Goal: Transaction & Acquisition: Book appointment/travel/reservation

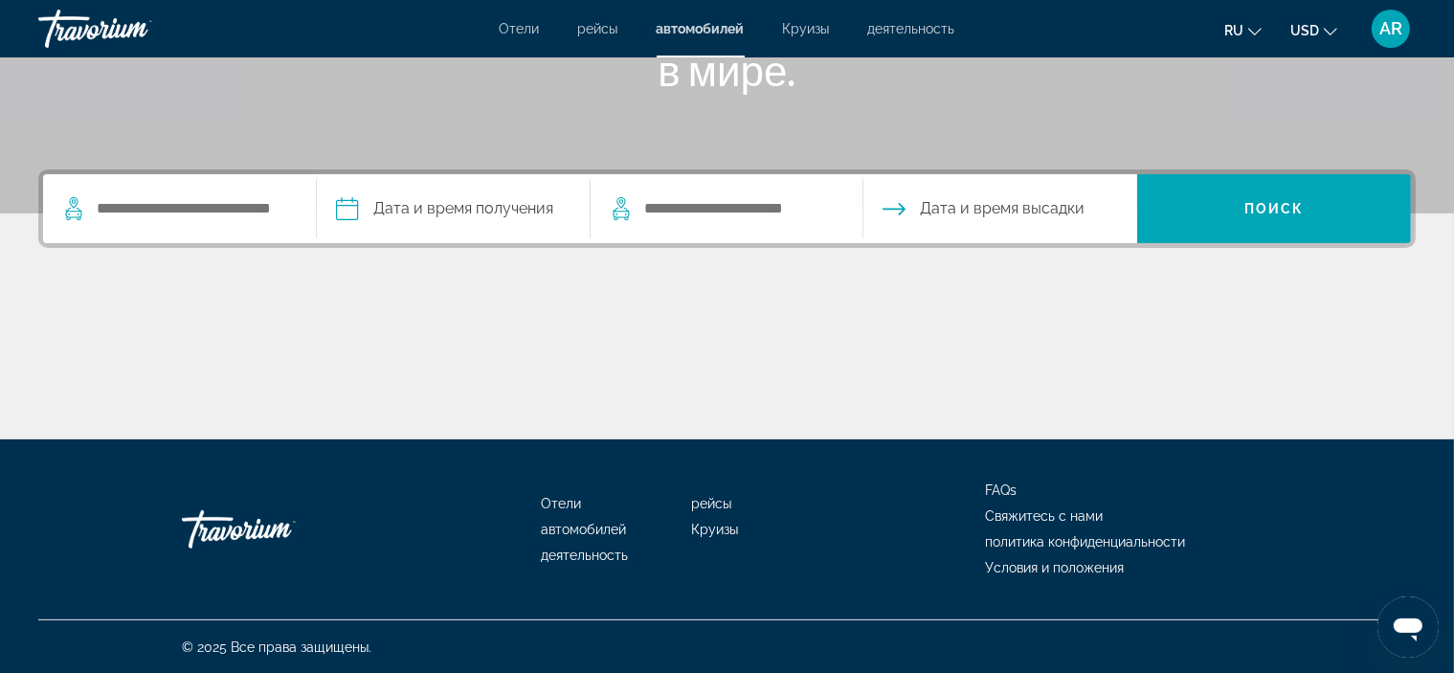
click at [201, 212] on input "Search pickup location" at bounding box center [191, 208] width 192 height 29
type input "*"
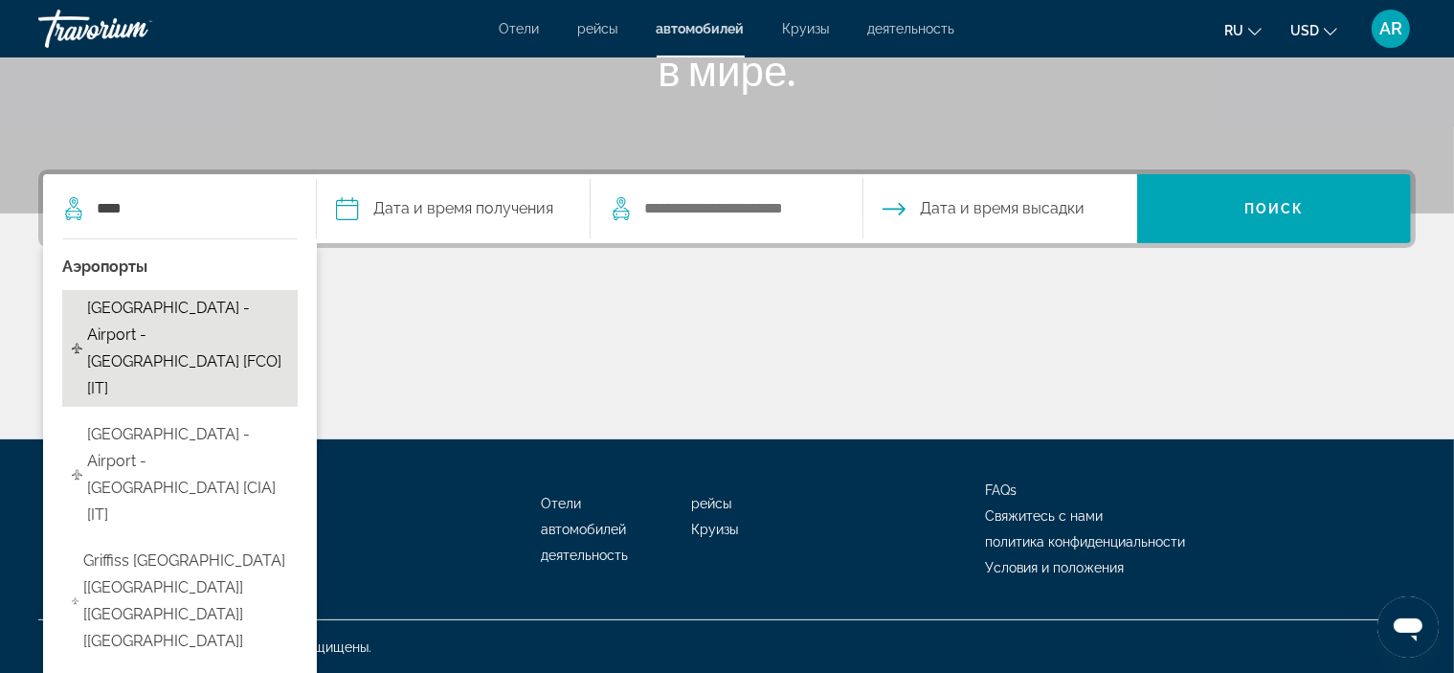
click at [256, 306] on span "[GEOGRAPHIC_DATA] - Airport - [GEOGRAPHIC_DATA] [FCO] [IT]" at bounding box center [187, 348] width 201 height 107
type input "**********"
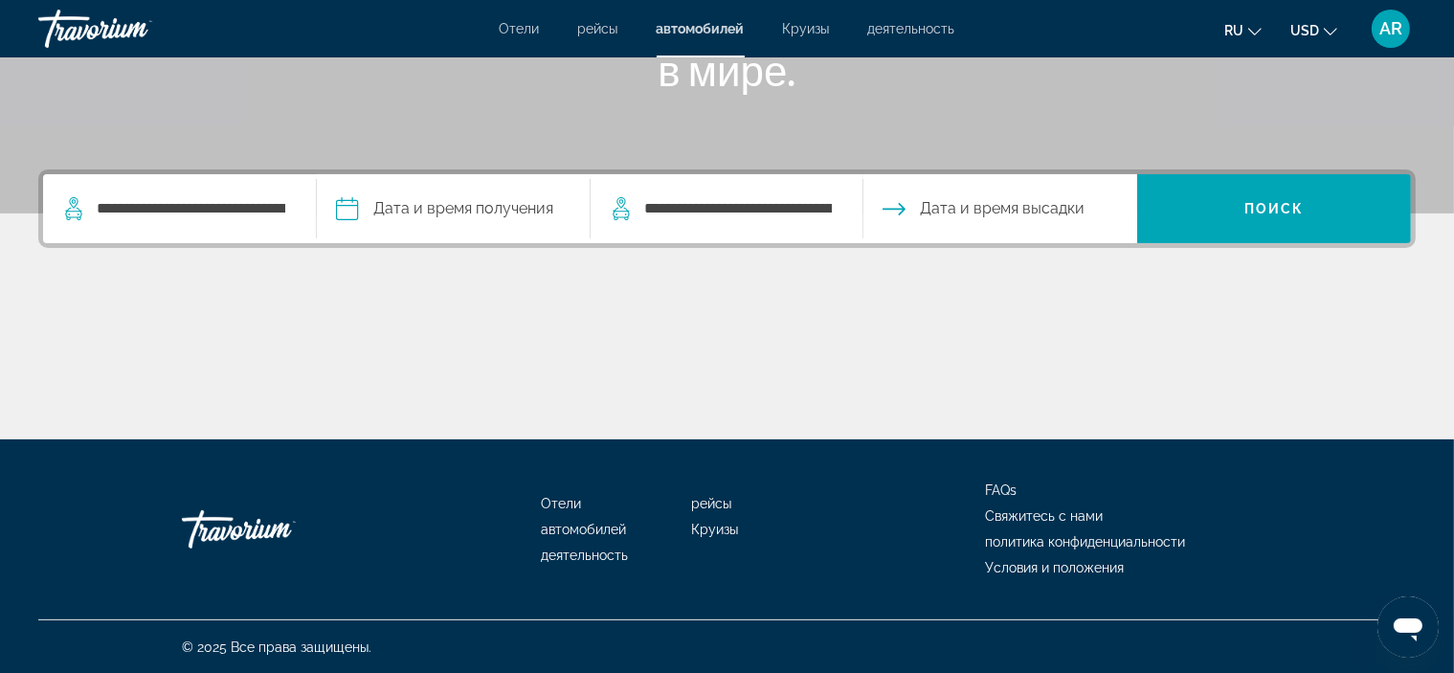
click at [424, 208] on input "Pickup date" at bounding box center [452, 211] width 281 height 75
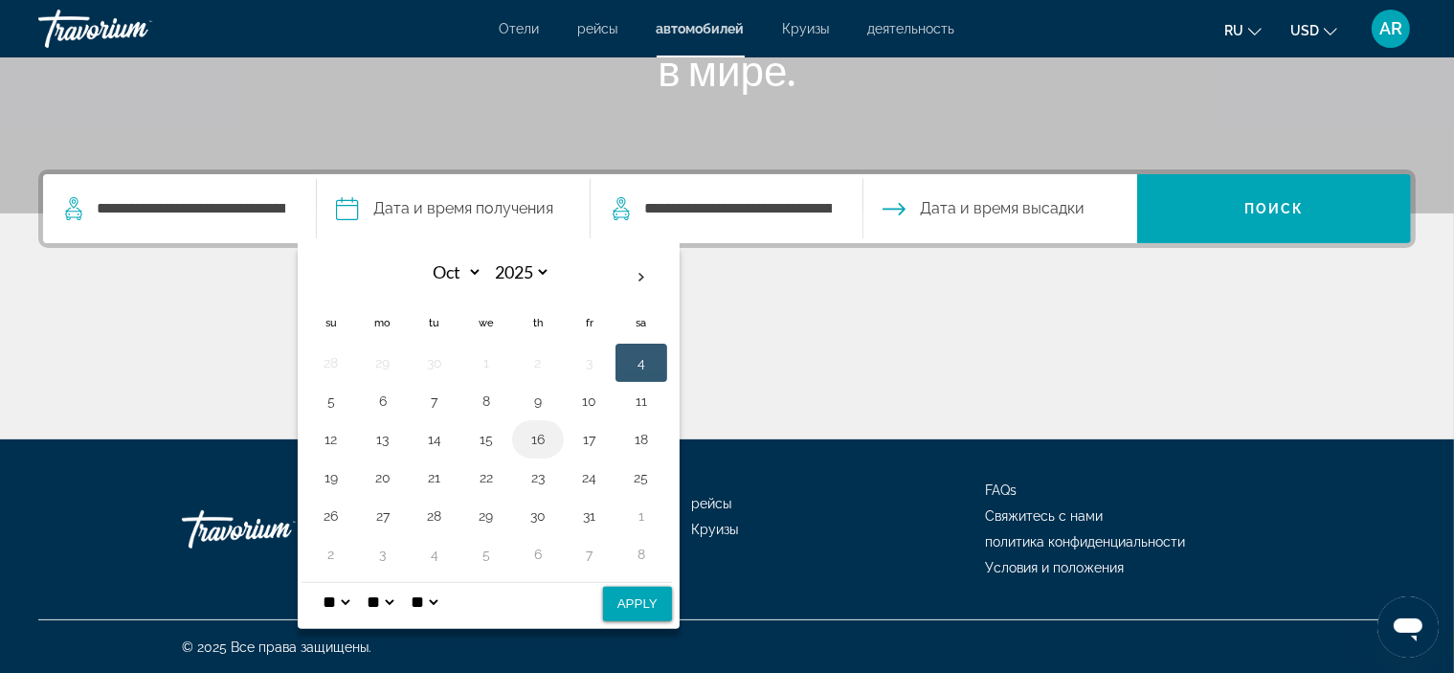
click at [530, 432] on button "16" at bounding box center [537, 439] width 31 height 27
click at [528, 435] on button "16" at bounding box center [537, 439] width 31 height 27
click at [352, 592] on select "* * * * * * * * * ** ** **" at bounding box center [336, 602] width 34 height 38
click at [352, 599] on select "* * * * * * * * * ** ** **" at bounding box center [336, 602] width 34 height 38
select select "*"
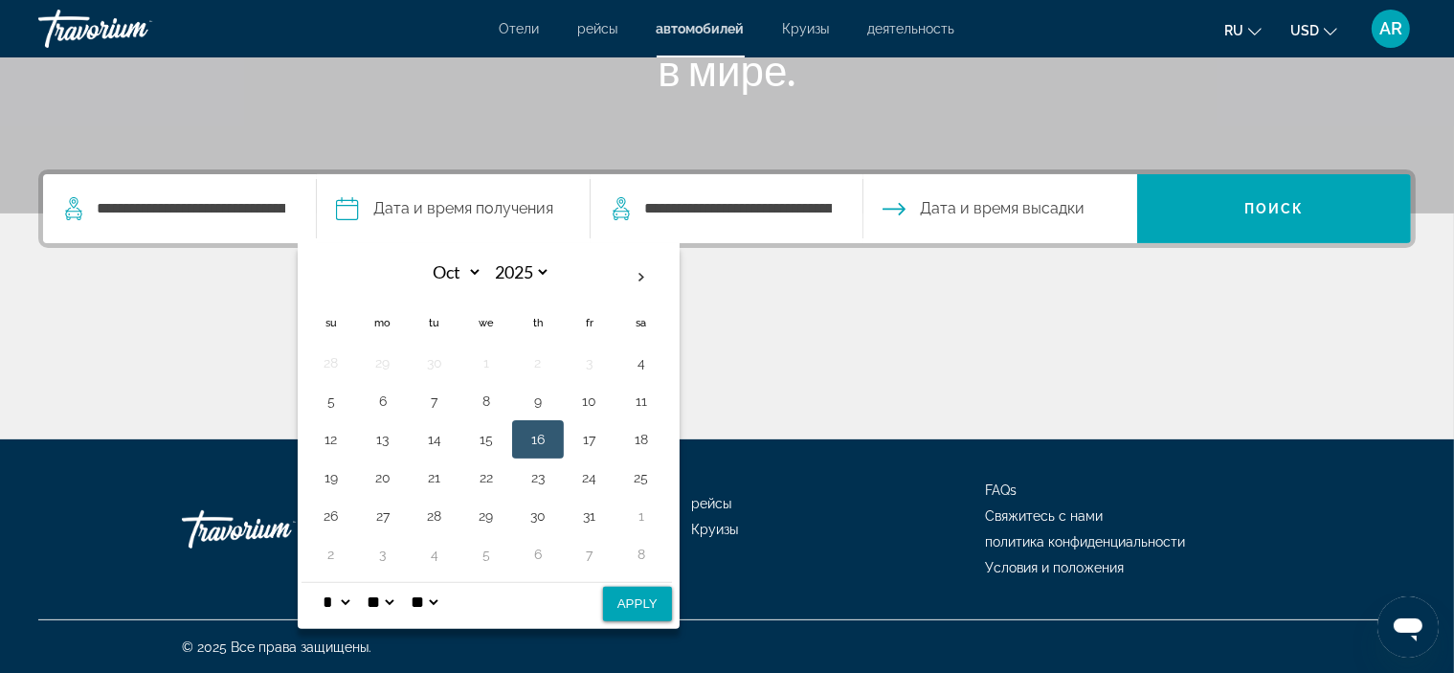
click at [319, 583] on select "* * * * * * * * * ** ** **" at bounding box center [336, 602] width 34 height 38
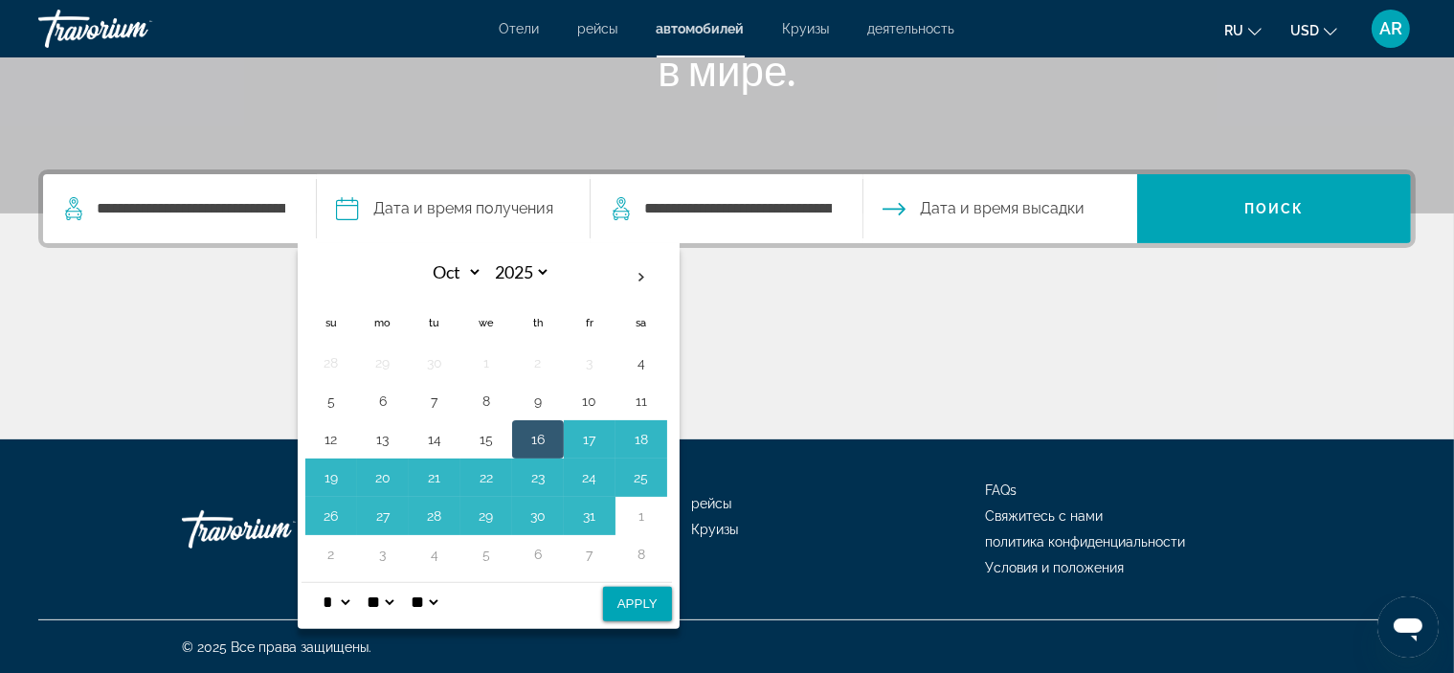
click at [397, 600] on select "**" at bounding box center [380, 602] width 34 height 38
click at [441, 599] on select "** **" at bounding box center [424, 602] width 34 height 38
select select "**"
click at [422, 583] on select "** **" at bounding box center [424, 602] width 34 height 38
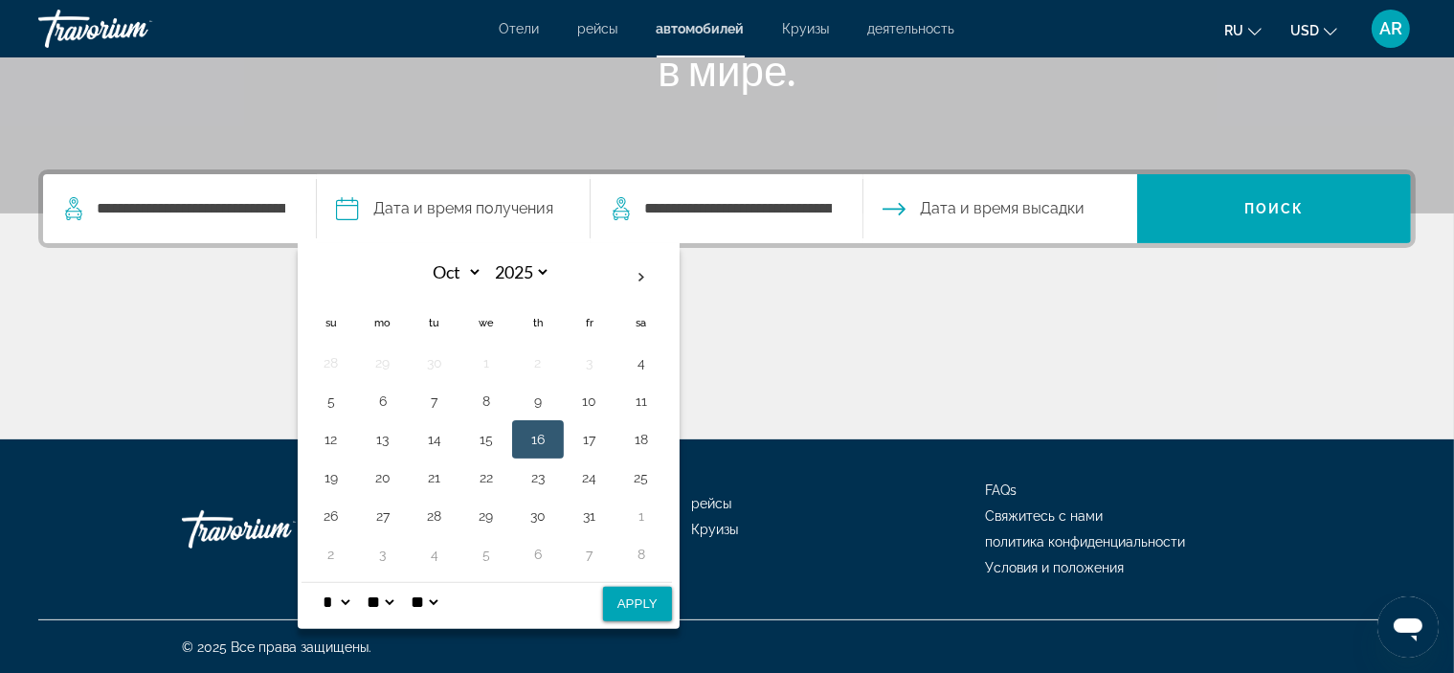
click at [793, 345] on div "Main content" at bounding box center [726, 368] width 1377 height 144
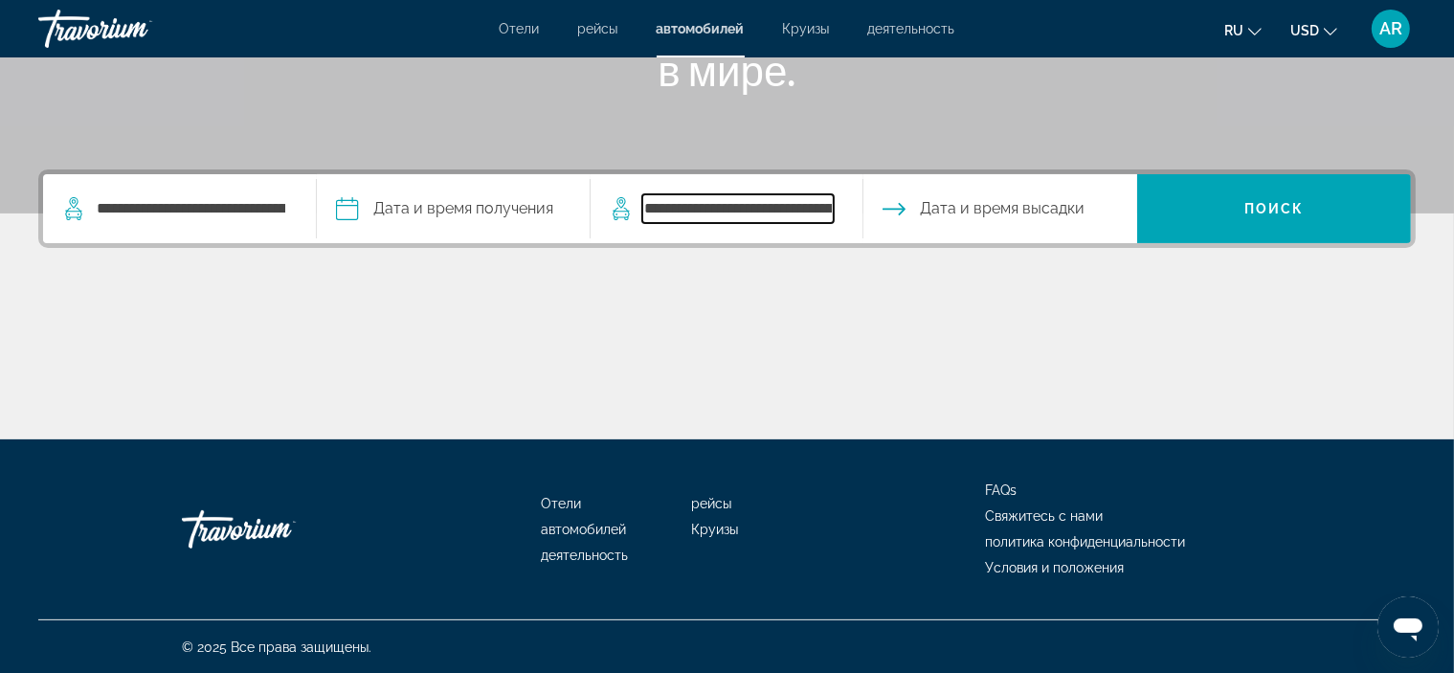
click at [788, 213] on input "**********" at bounding box center [738, 208] width 192 height 29
drag, startPoint x: 685, startPoint y: 209, endPoint x: 642, endPoint y: 194, distance: 45.4
click at [647, 194] on input "**********" at bounding box center [738, 208] width 192 height 29
drag, startPoint x: 830, startPoint y: 207, endPoint x: 611, endPoint y: 187, distance: 220.1
click at [611, 187] on div "**********" at bounding box center [726, 208] width 234 height 69
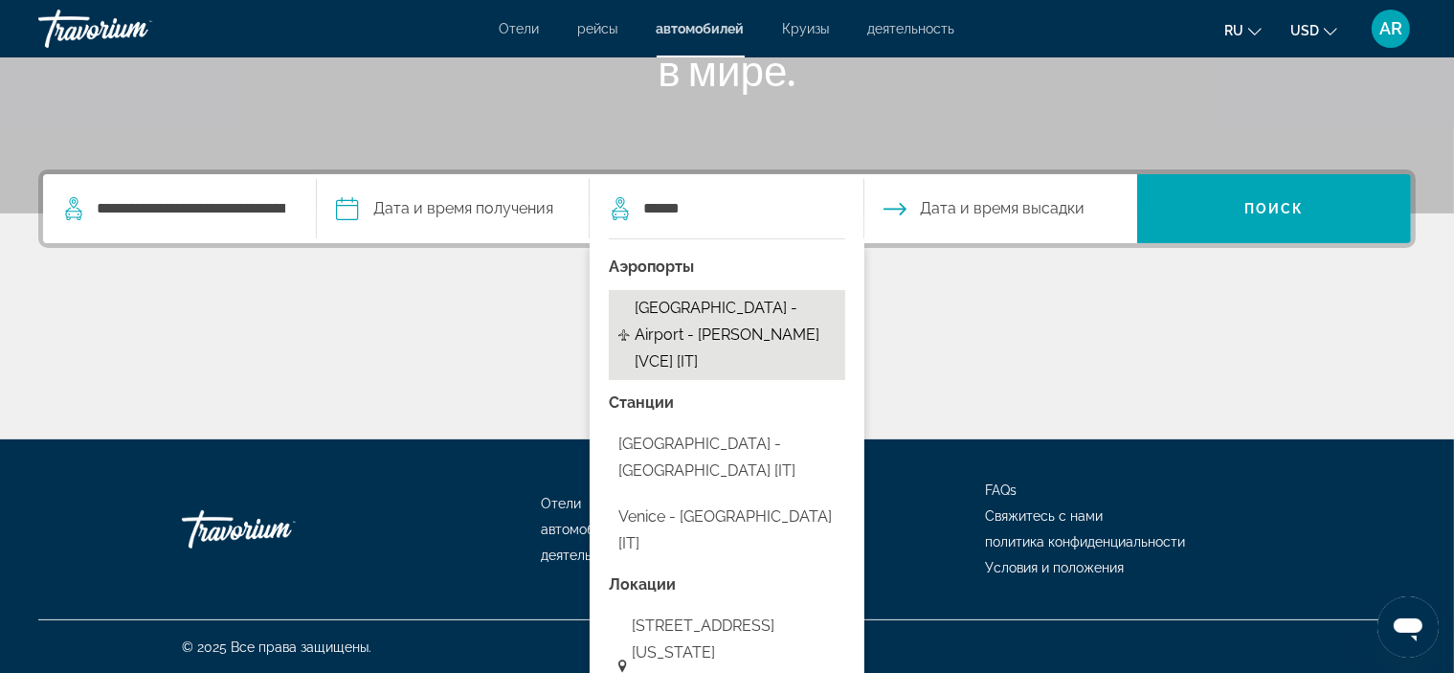
click at [821, 317] on span "[GEOGRAPHIC_DATA] - Airport - [PERSON_NAME] [VCE] [IT]" at bounding box center [734, 335] width 201 height 80
type input "**********"
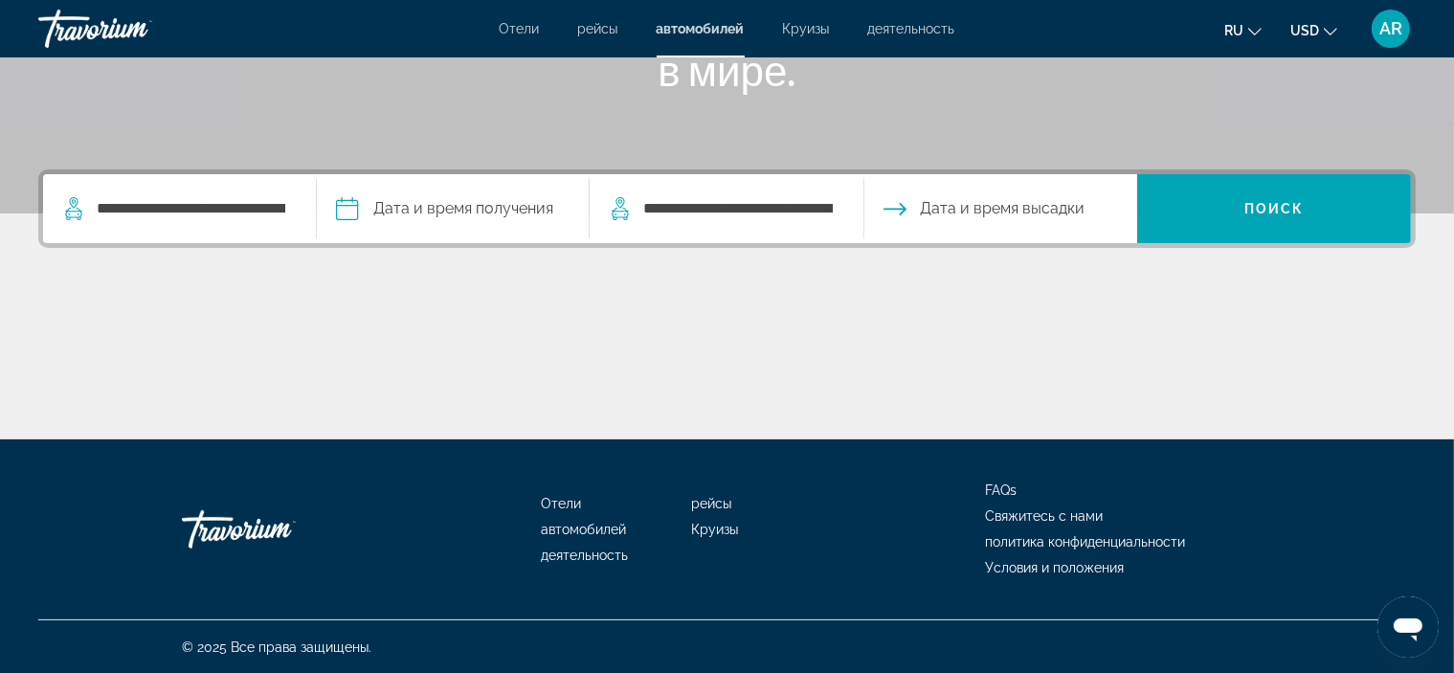
click at [1007, 202] on span "Дата и время высадки" at bounding box center [1003, 208] width 165 height 27
click at [466, 211] on input "Pickup date" at bounding box center [452, 211] width 281 height 75
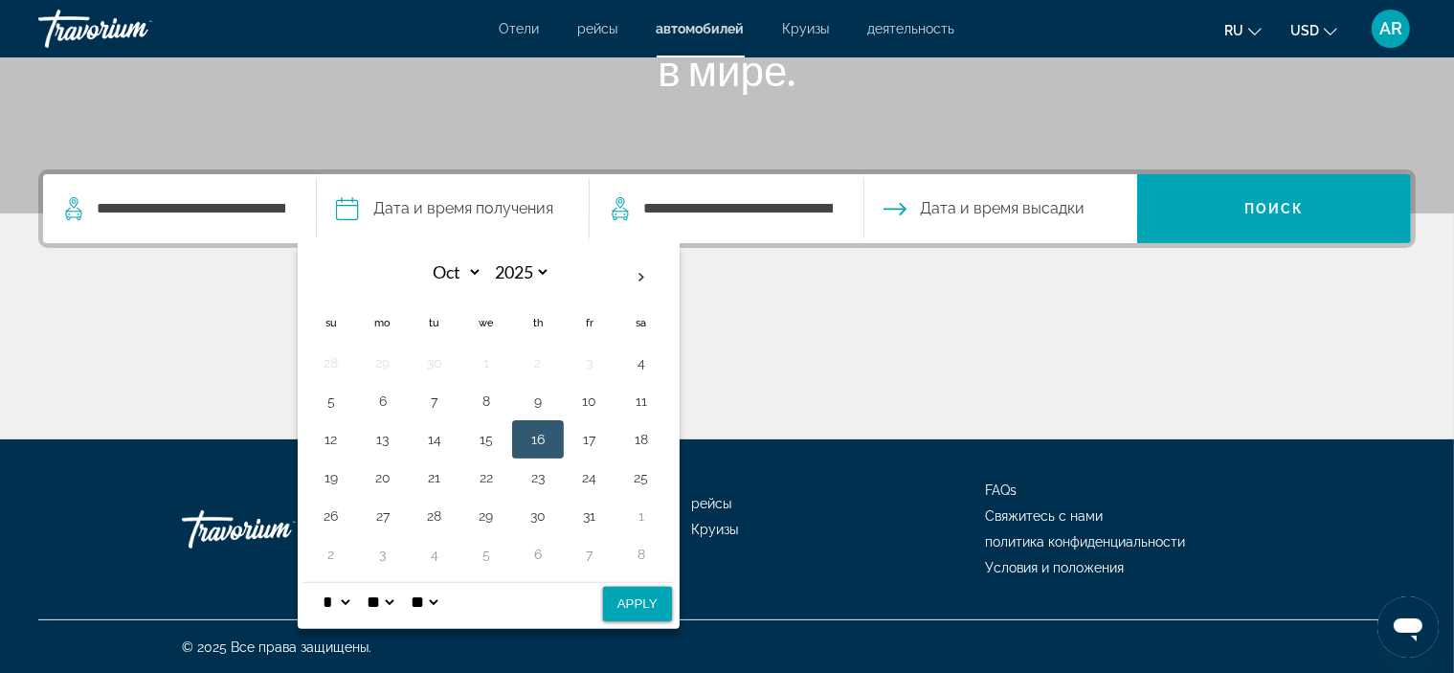
click at [541, 435] on button "16" at bounding box center [537, 439] width 31 height 27
click at [632, 600] on button "Apply" at bounding box center [637, 604] width 69 height 34
type input "**********"
select select "*"
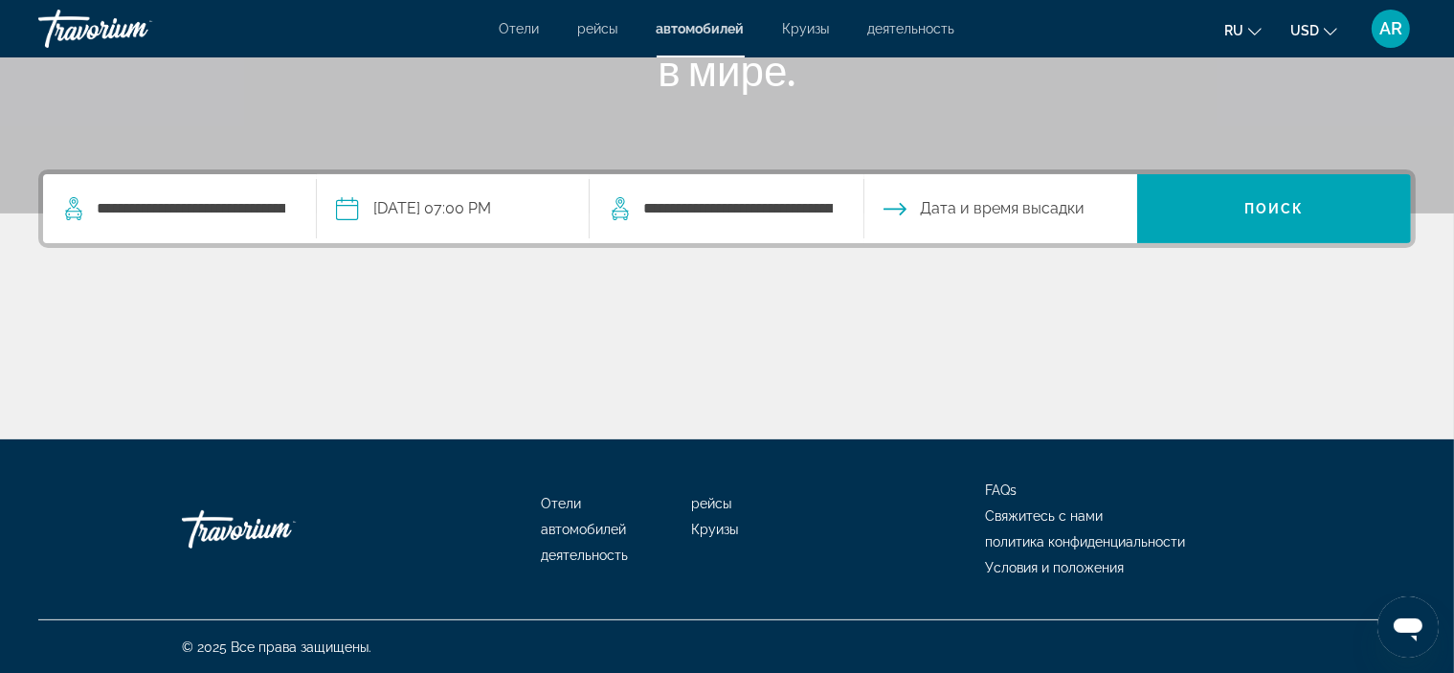
click at [995, 198] on input "Drop-off date" at bounding box center [999, 211] width 281 height 75
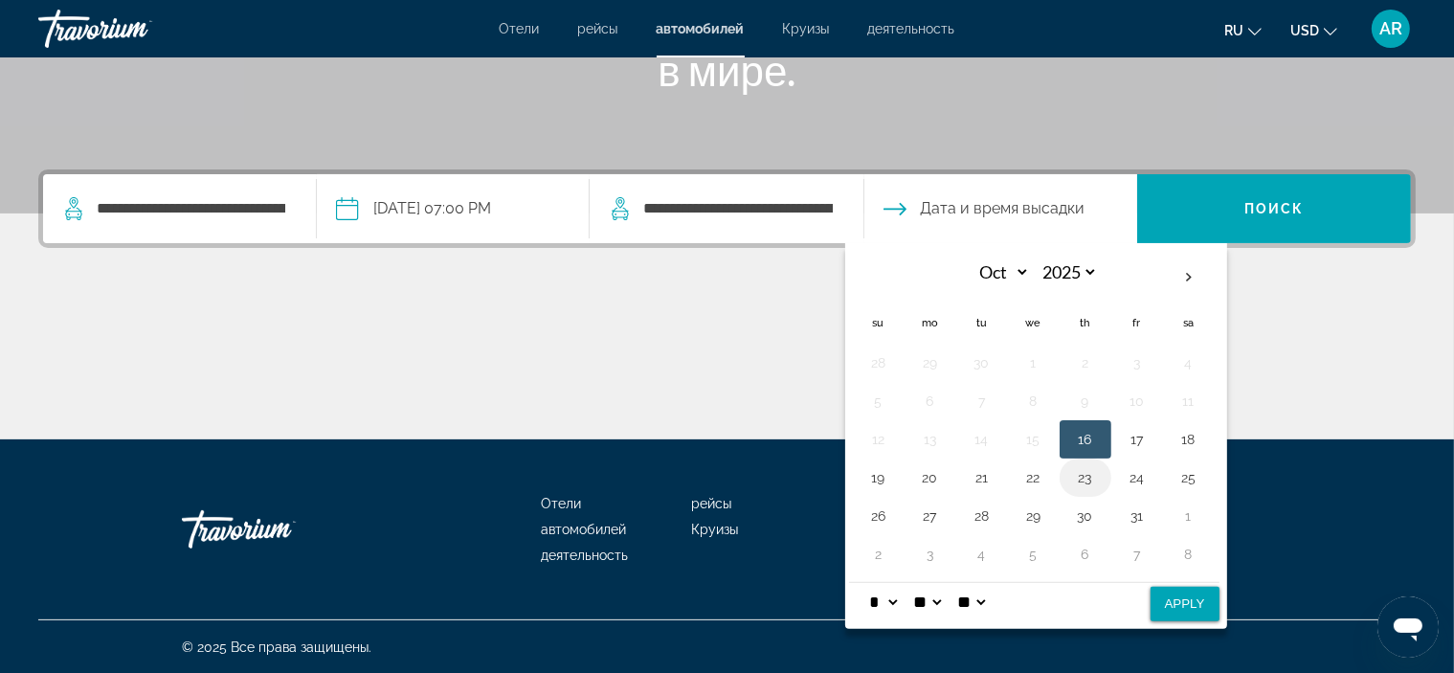
click at [1079, 479] on button "23" at bounding box center [1085, 477] width 31 height 27
click at [989, 599] on select "** **" at bounding box center [971, 602] width 34 height 38
select select "**"
click at [969, 583] on select "** **" at bounding box center [971, 602] width 34 height 38
click at [900, 601] on select "* * * * * * * * * ** ** **" at bounding box center [883, 602] width 34 height 38
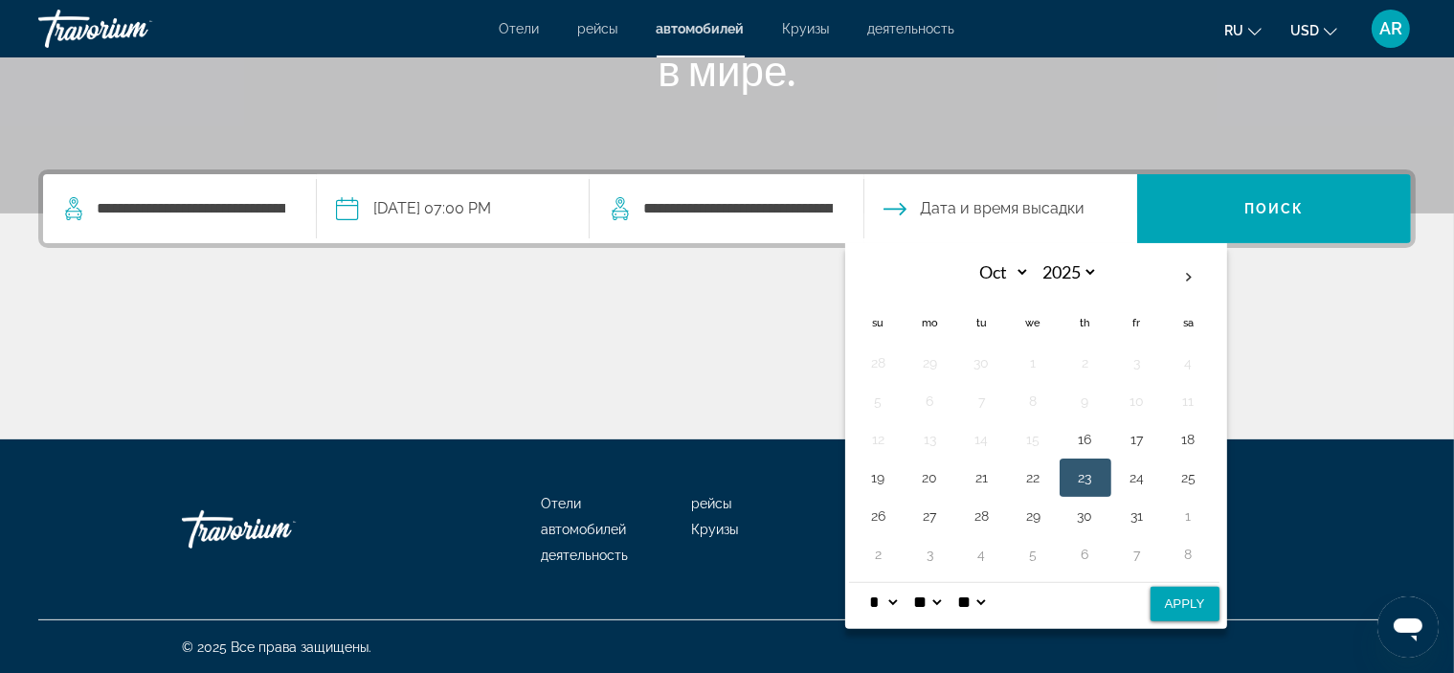
select select "*"
click at [866, 583] on select "* * * * * * * * * ** ** **" at bounding box center [883, 602] width 34 height 38
click at [1083, 472] on button "23" at bounding box center [1085, 477] width 31 height 27
click at [1183, 601] on button "Apply" at bounding box center [1184, 604] width 69 height 34
type input "**********"
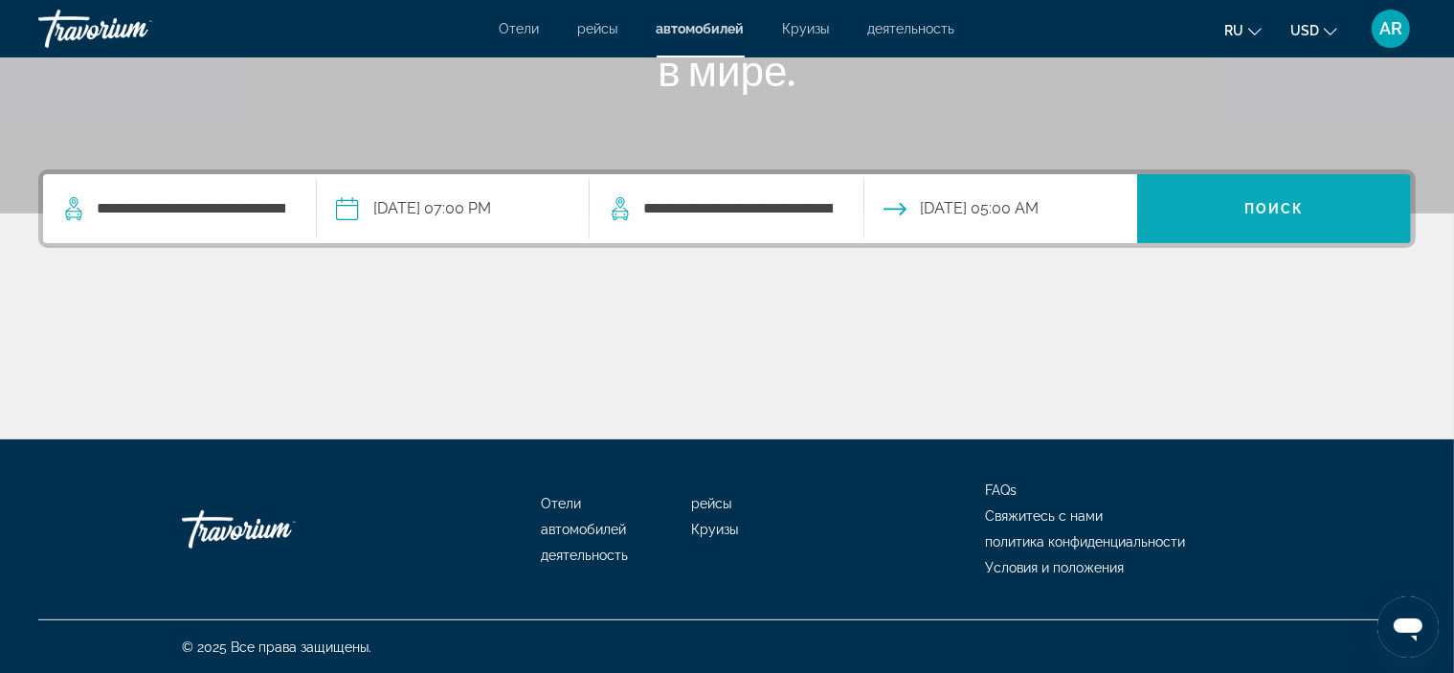
click at [1318, 225] on span "Search" at bounding box center [1274, 209] width 274 height 46
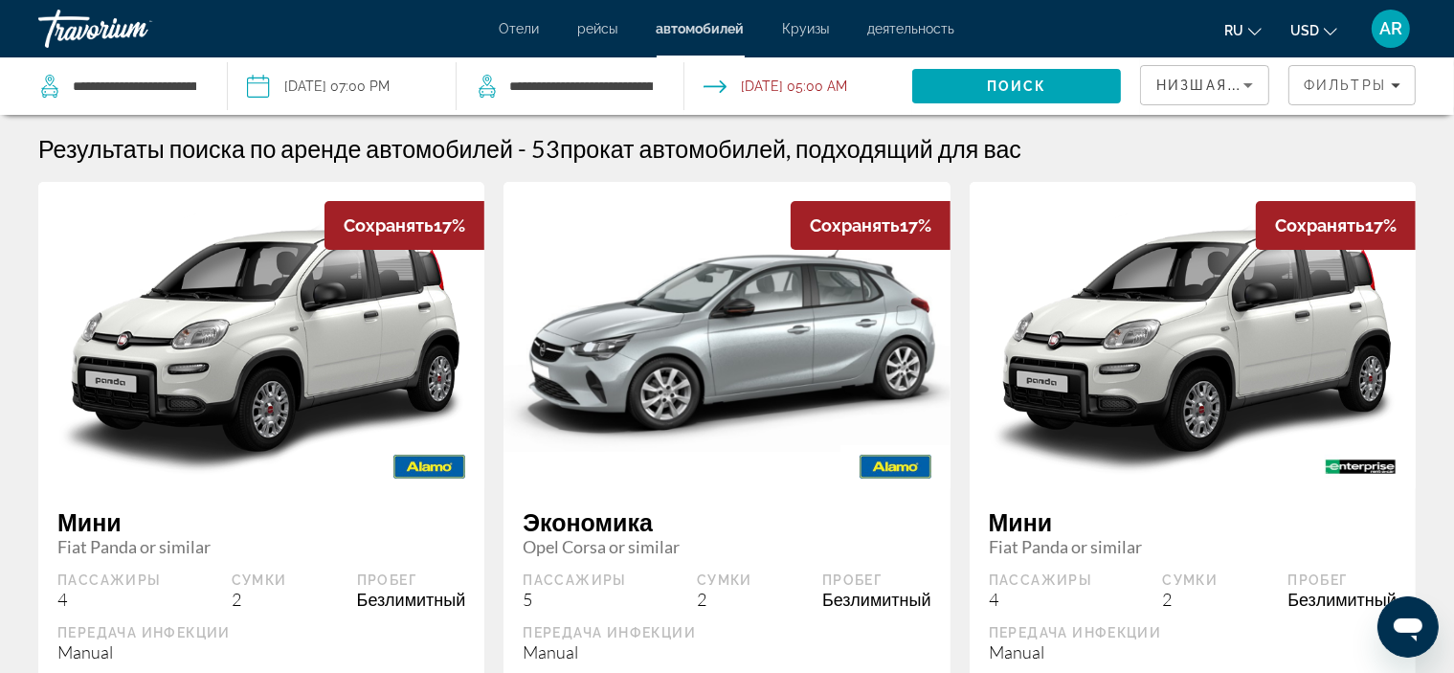
click at [1247, 76] on icon "Sort by" at bounding box center [1247, 85] width 23 height 23
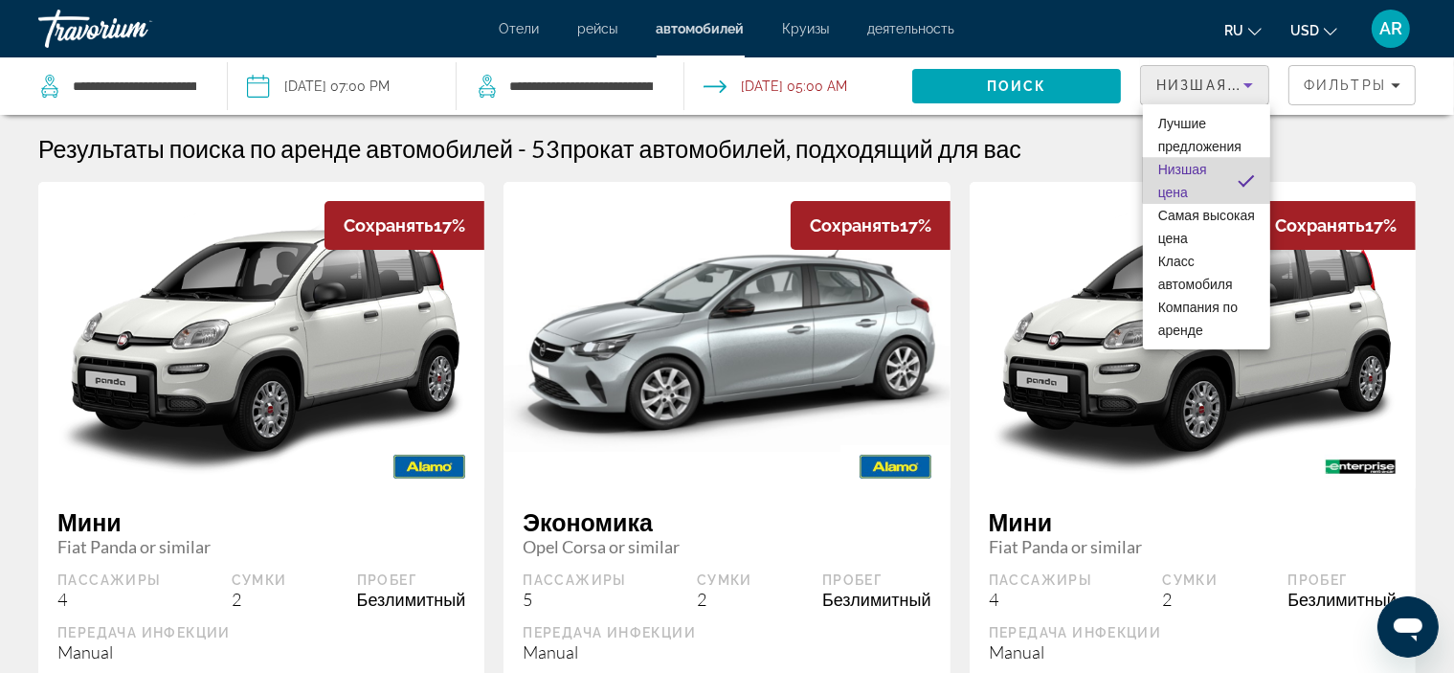
click at [1249, 169] on mat-option "Низшая цена" at bounding box center [1206, 181] width 127 height 46
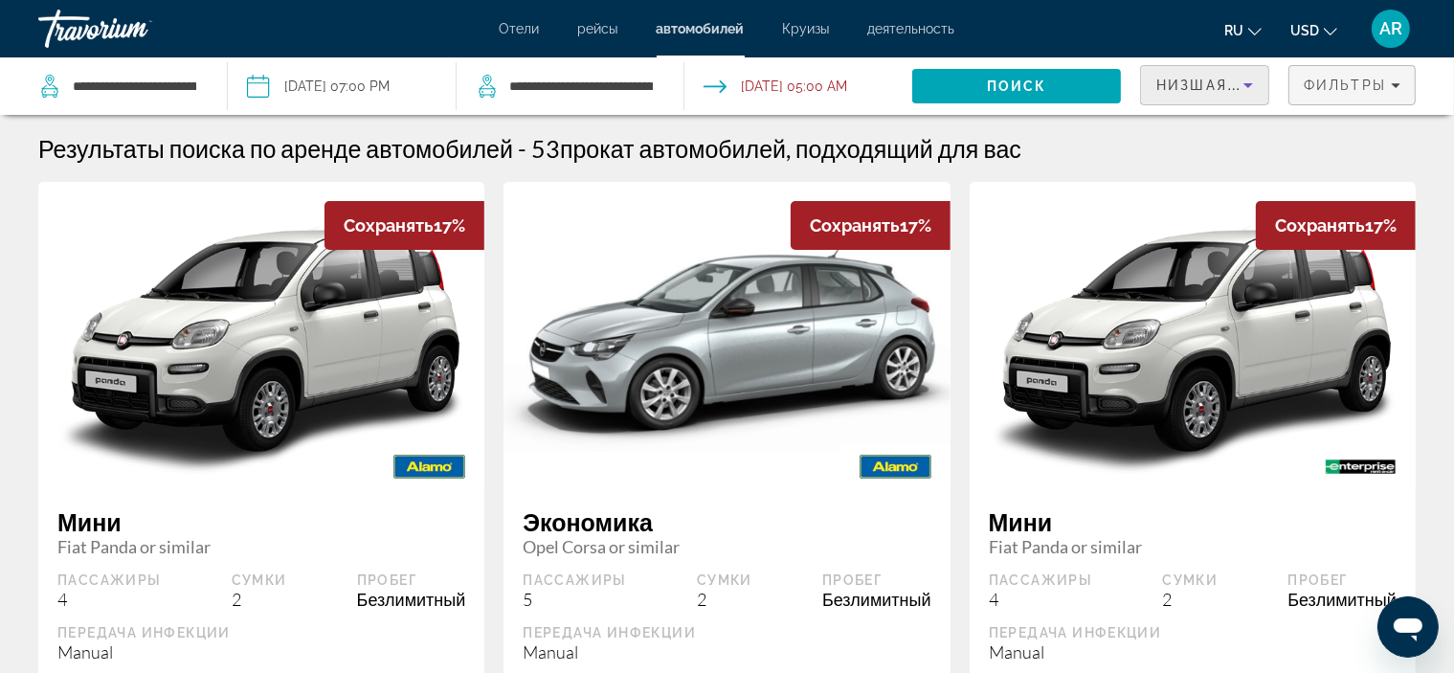
click at [1370, 94] on span "Filters" at bounding box center [1351, 85] width 125 height 46
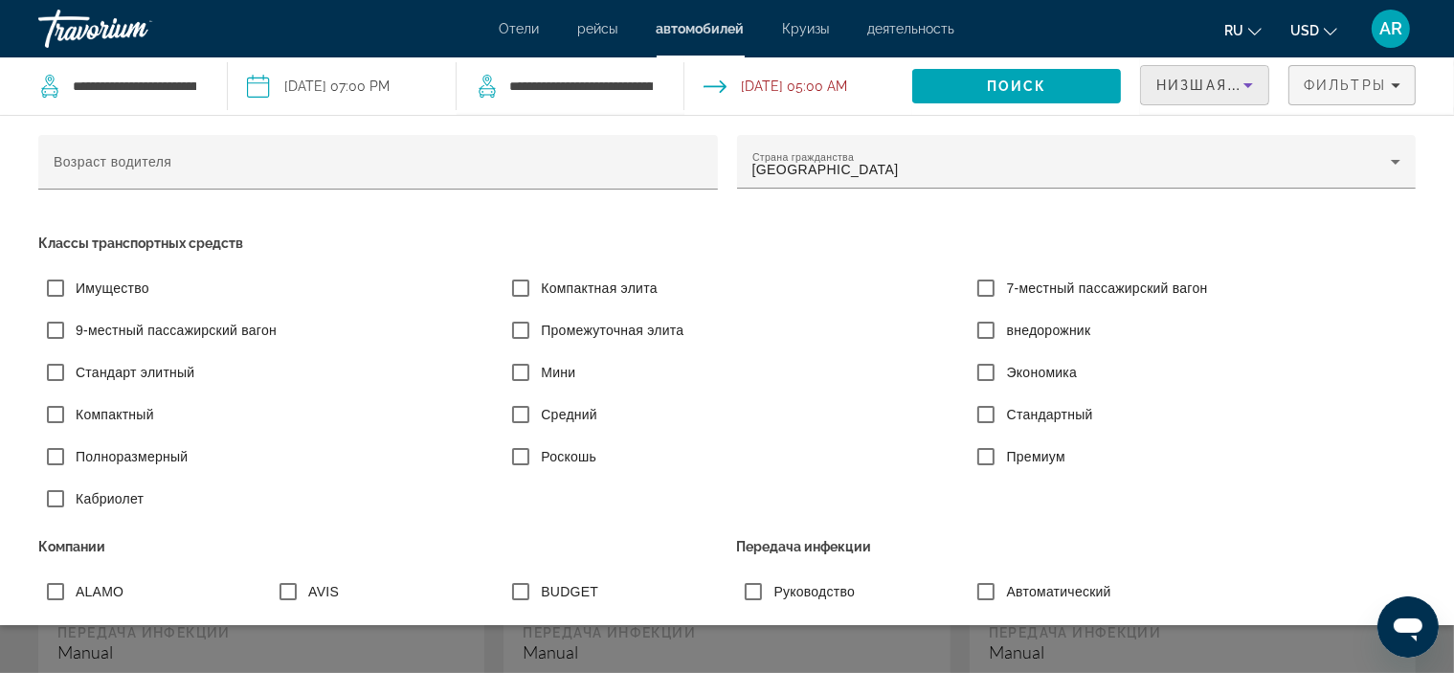
click at [1211, 90] on span "Низшая цена" at bounding box center [1216, 85] width 120 height 15
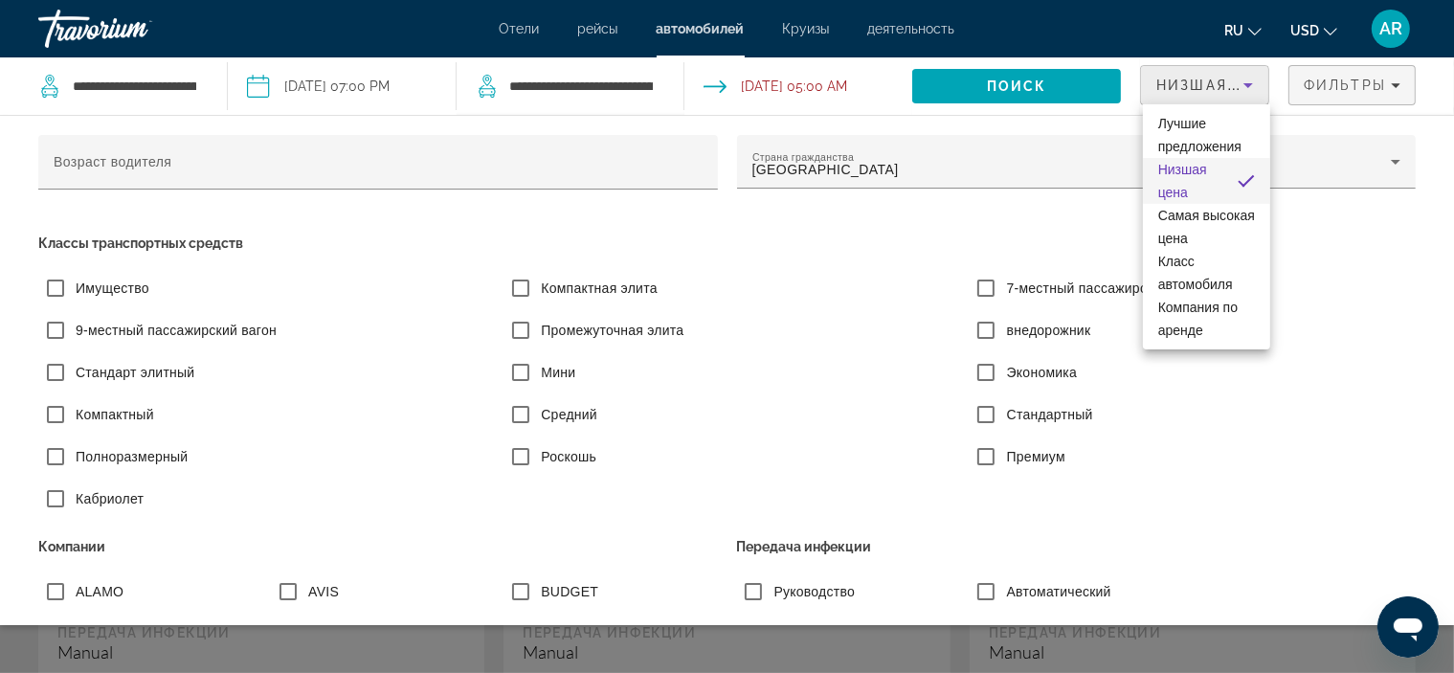
click at [1060, 149] on div at bounding box center [727, 336] width 1454 height 673
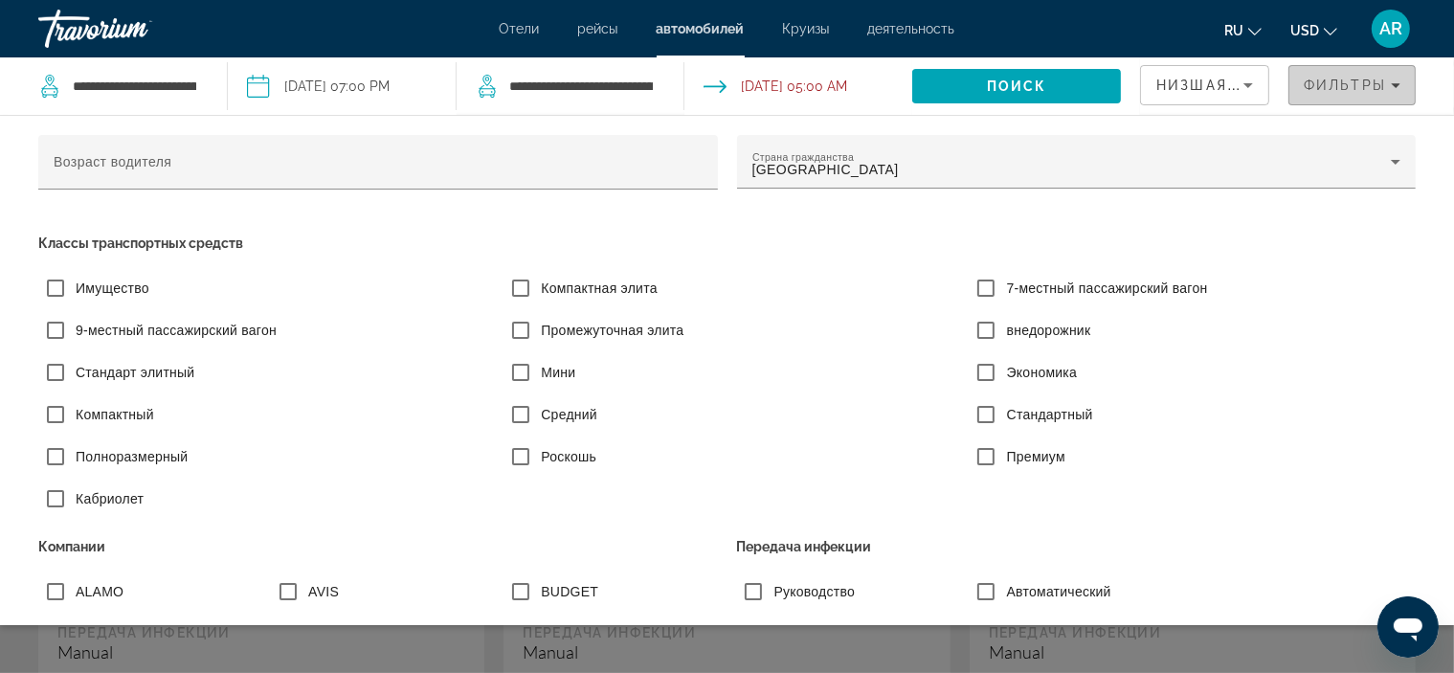
click at [1355, 83] on span "Фильтры" at bounding box center [1344, 85] width 82 height 15
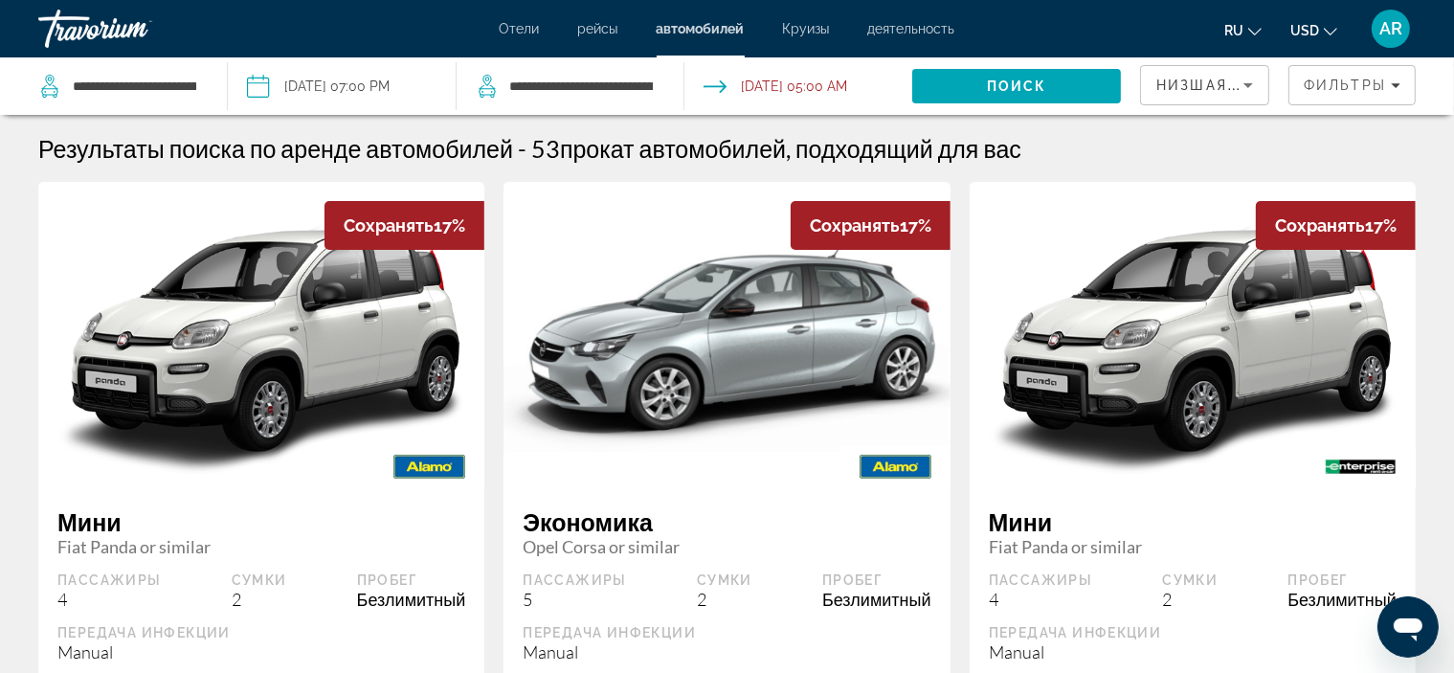
click at [1151, 160] on div "Результаты поиска по аренде автомобилей - 53 прокат автомобилей, подходящий для…" at bounding box center [726, 148] width 1377 height 29
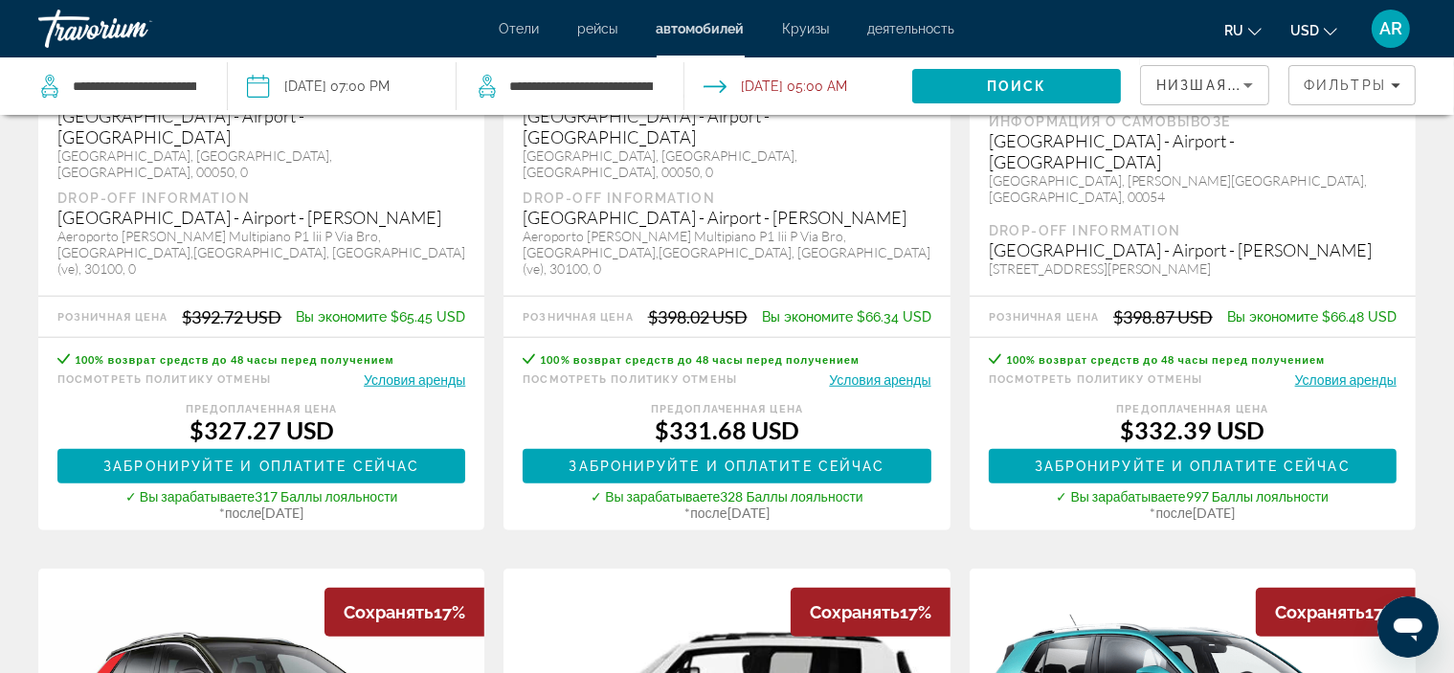
scroll to position [1531, 0]
click at [1361, 73] on span "Filters" at bounding box center [1351, 85] width 125 height 46
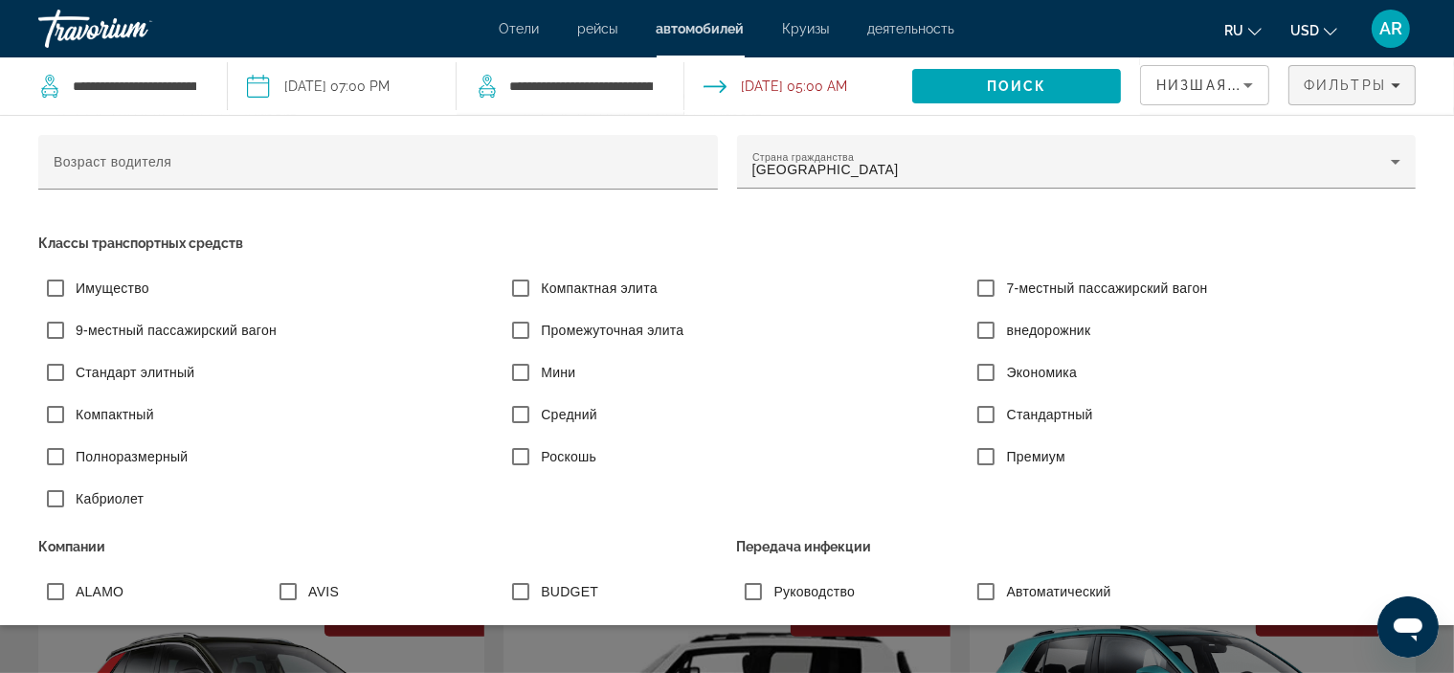
click at [140, 416] on label "Компактный" at bounding box center [113, 414] width 82 height 19
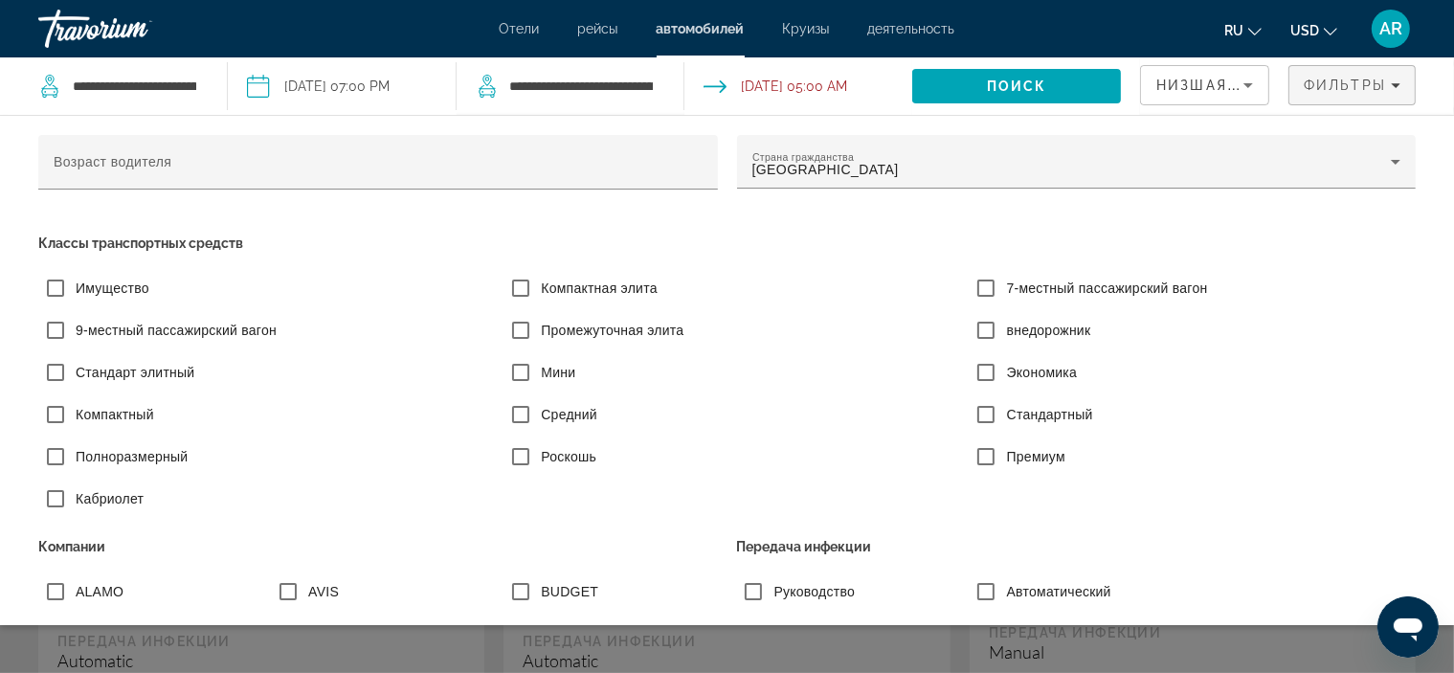
click at [1249, 648] on div "Search widget" at bounding box center [727, 475] width 1454 height 395
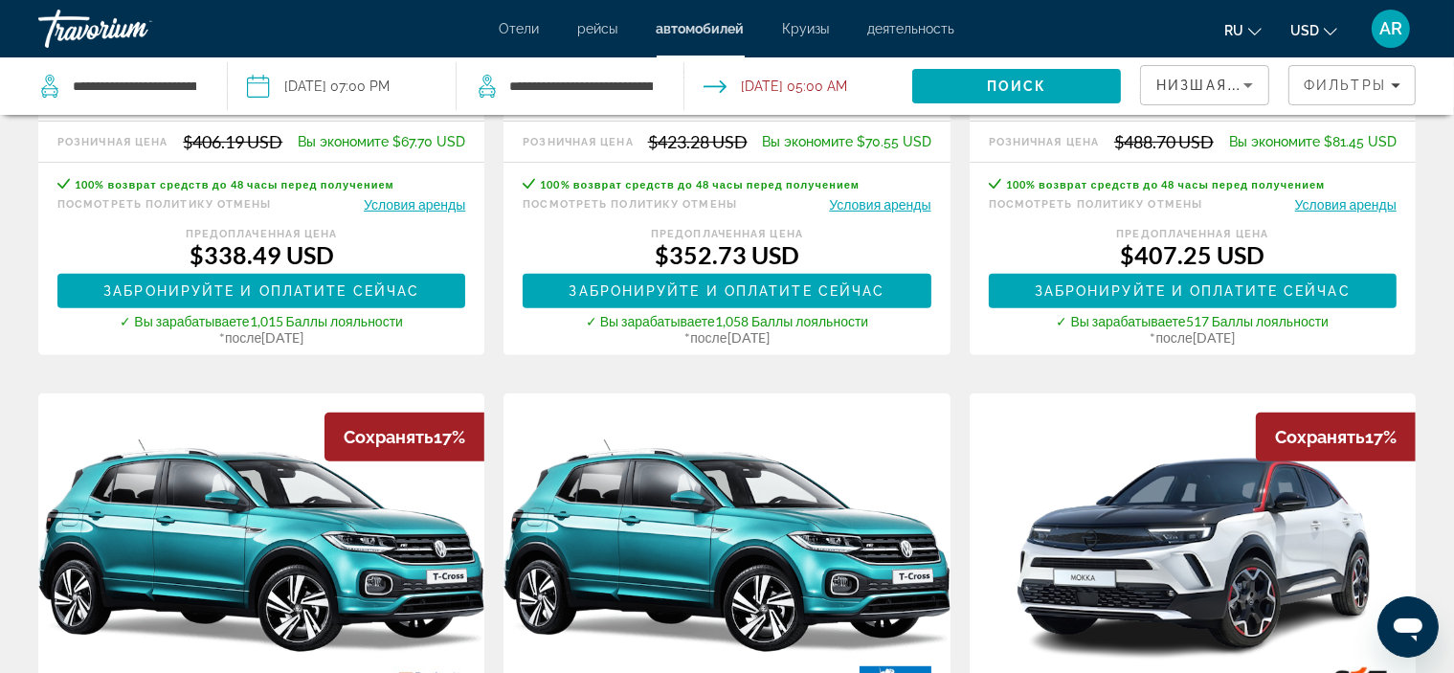
scroll to position [861, 0]
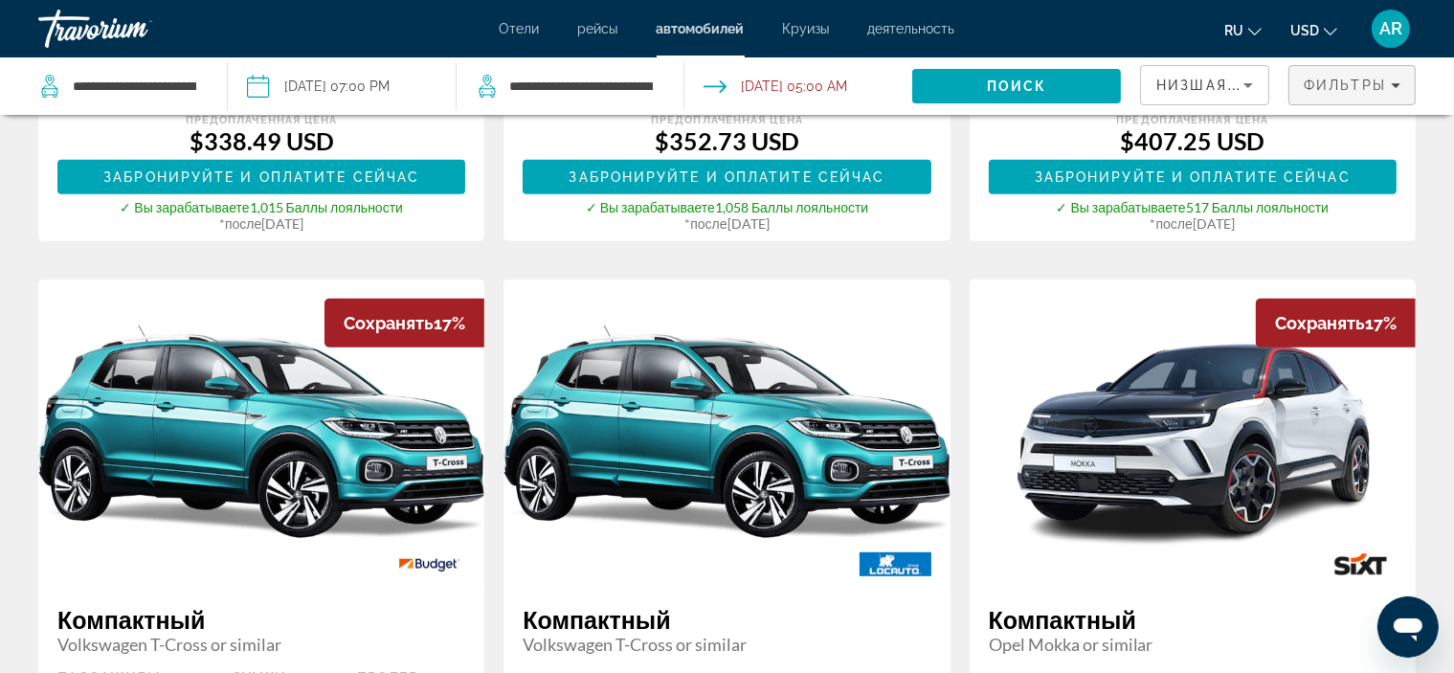
click at [1344, 91] on span "Фильтры" at bounding box center [1344, 85] width 82 height 15
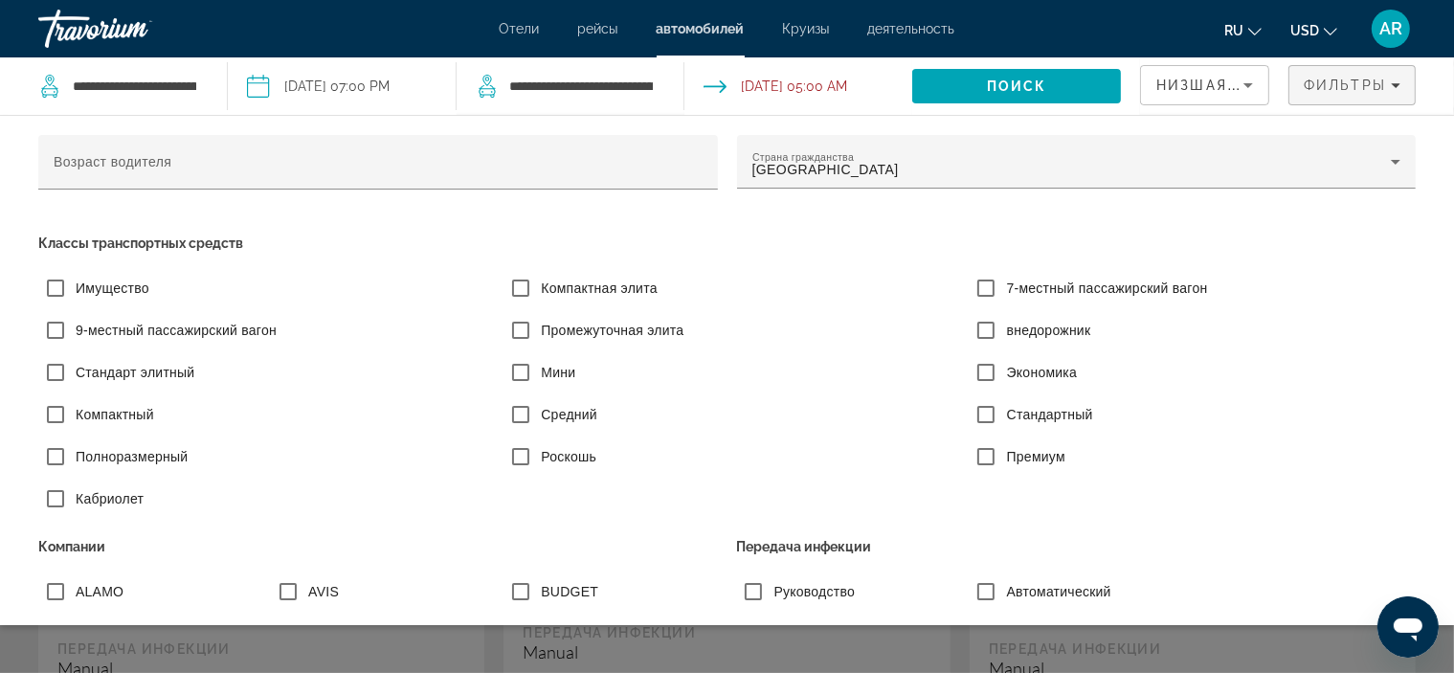
click at [1238, 657] on div "Search widget" at bounding box center [727, 475] width 1454 height 395
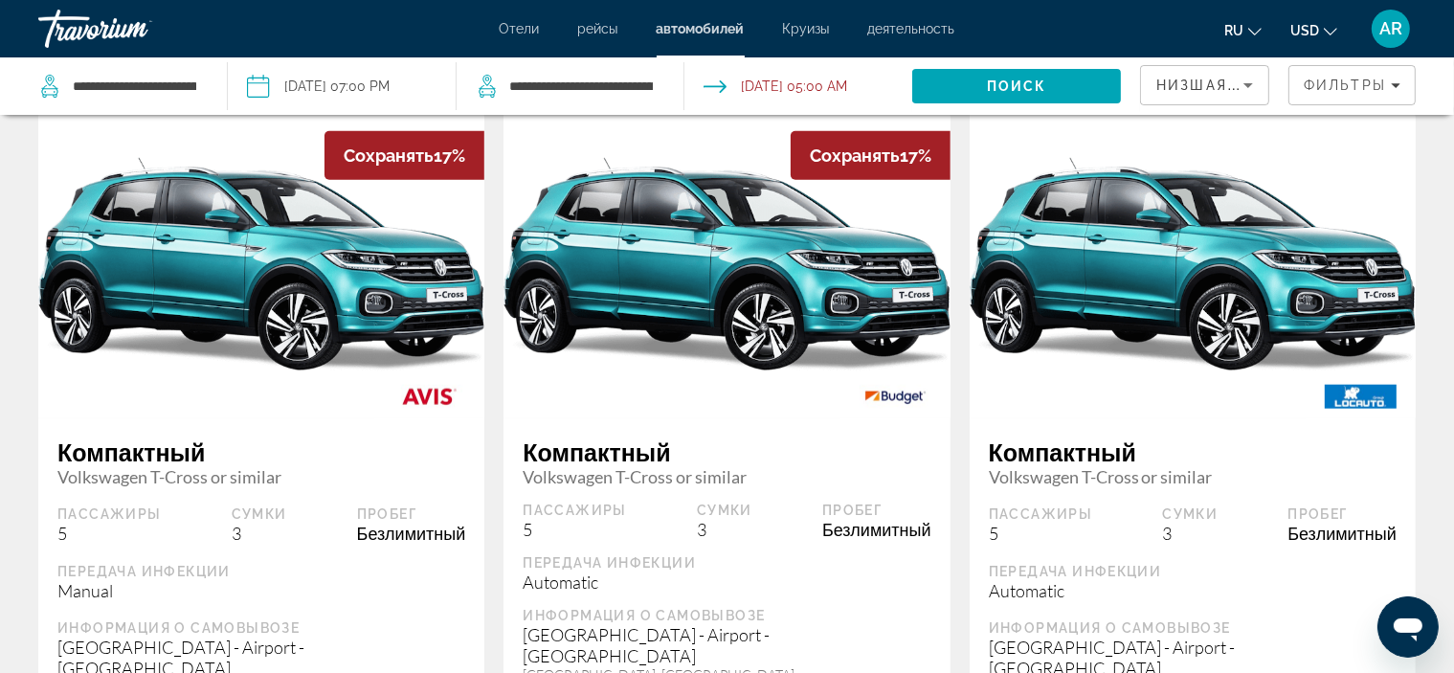
scroll to position [2297, 0]
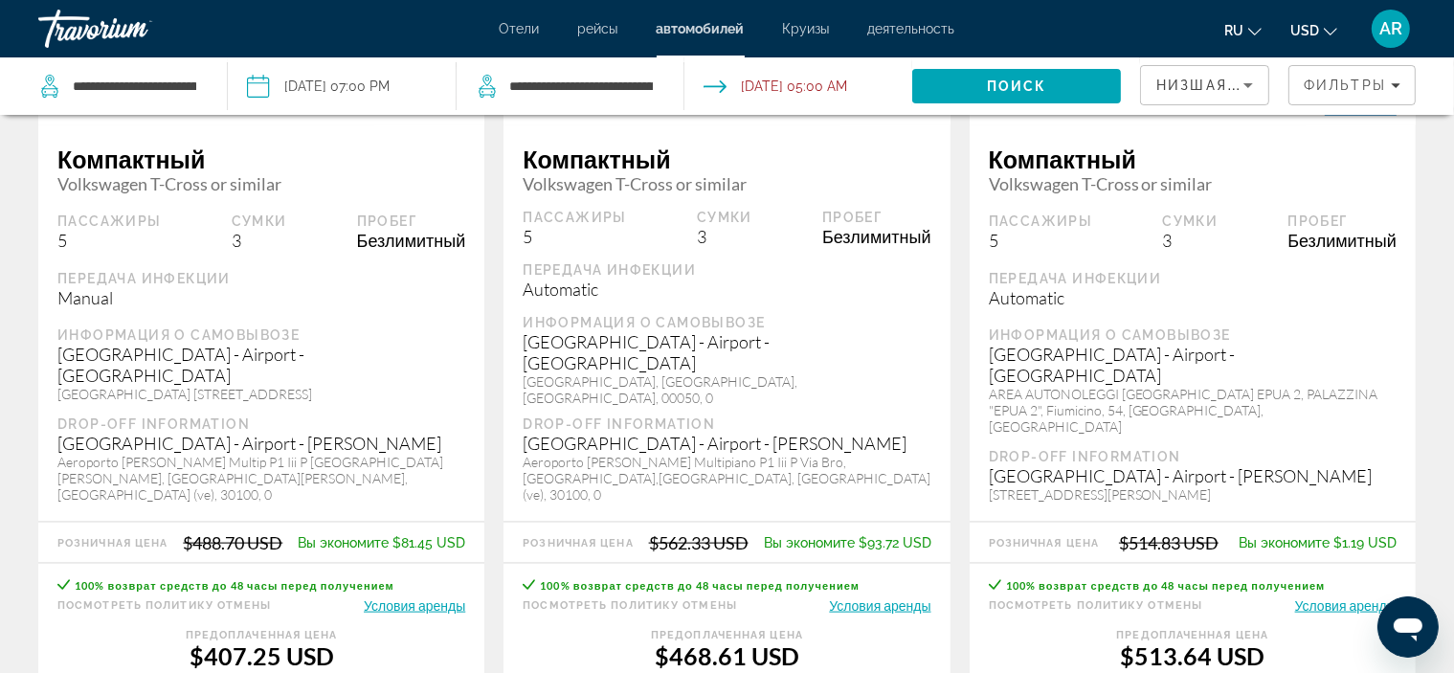
click at [1238, 95] on div "Низшая цена" at bounding box center [1204, 85] width 97 height 23
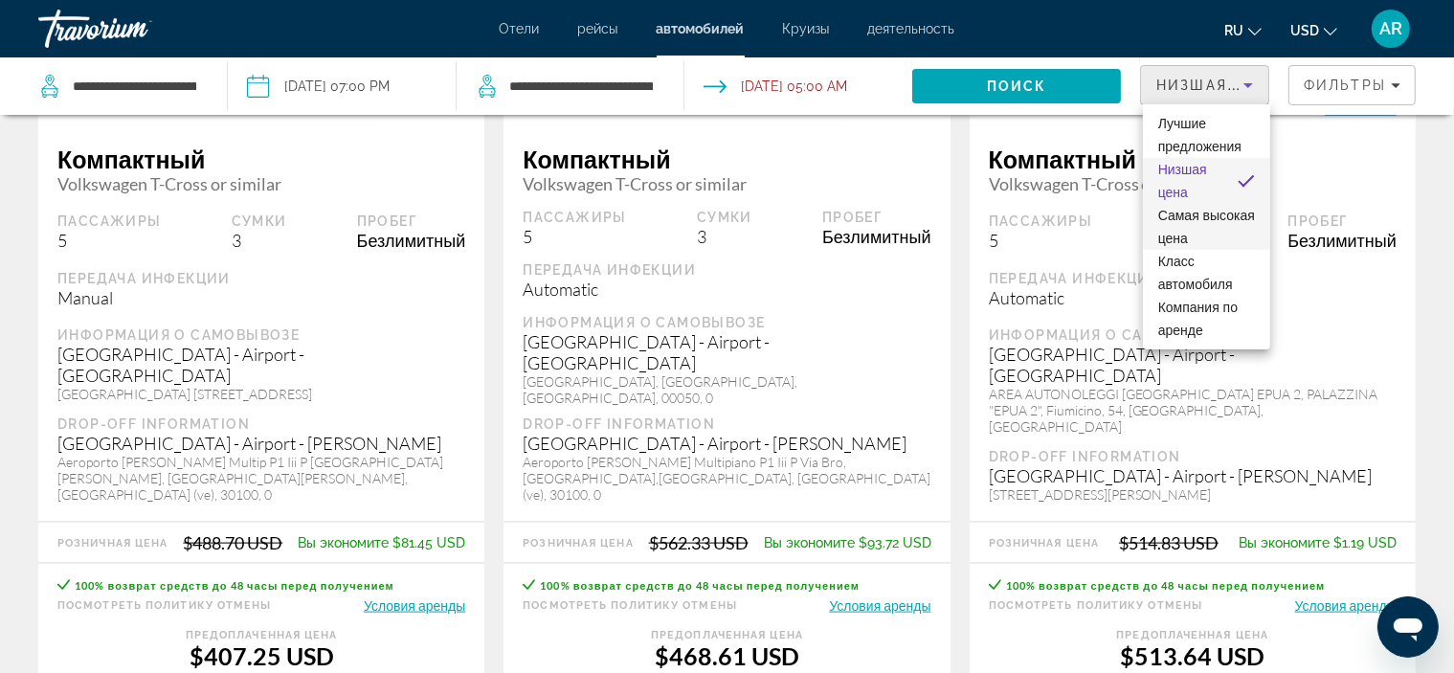
click at [1214, 233] on span "Самая высокая цена" at bounding box center [1206, 227] width 97 height 46
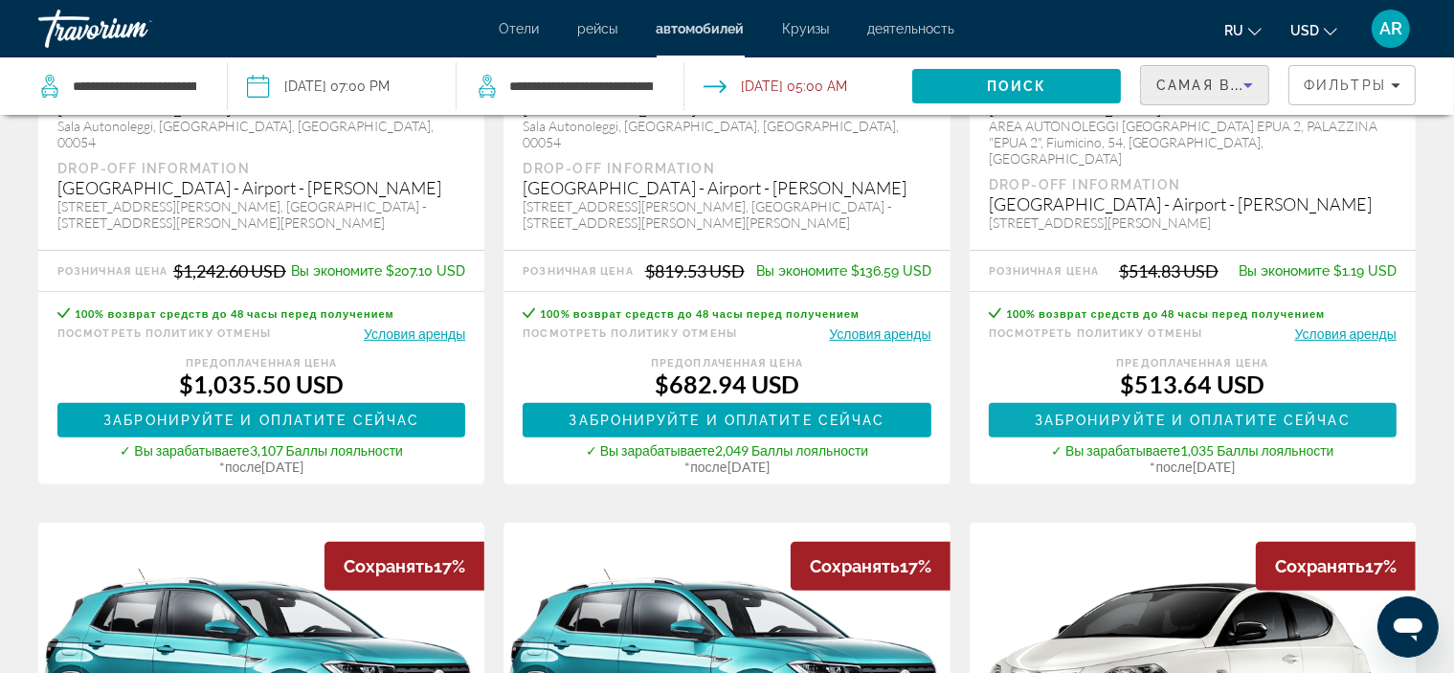
scroll to position [670, 0]
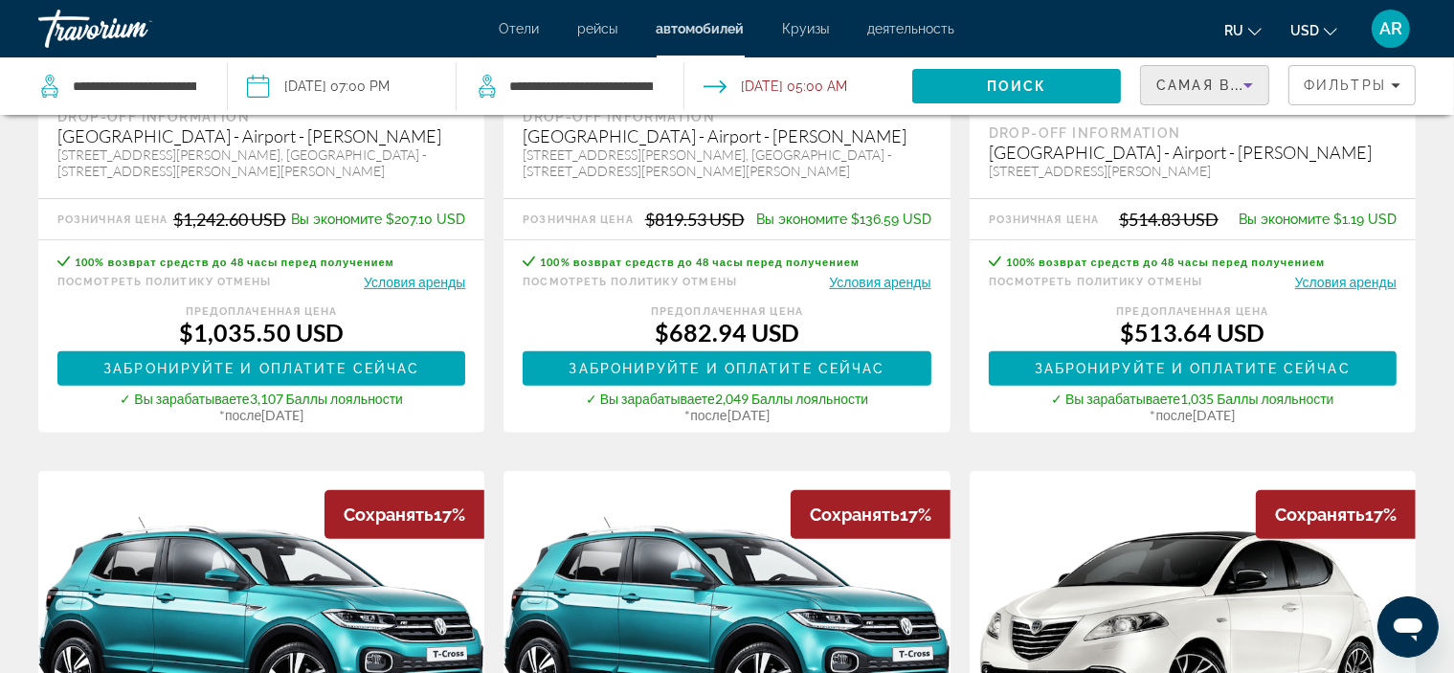
click at [1252, 82] on icon "Sort by" at bounding box center [1247, 85] width 23 height 23
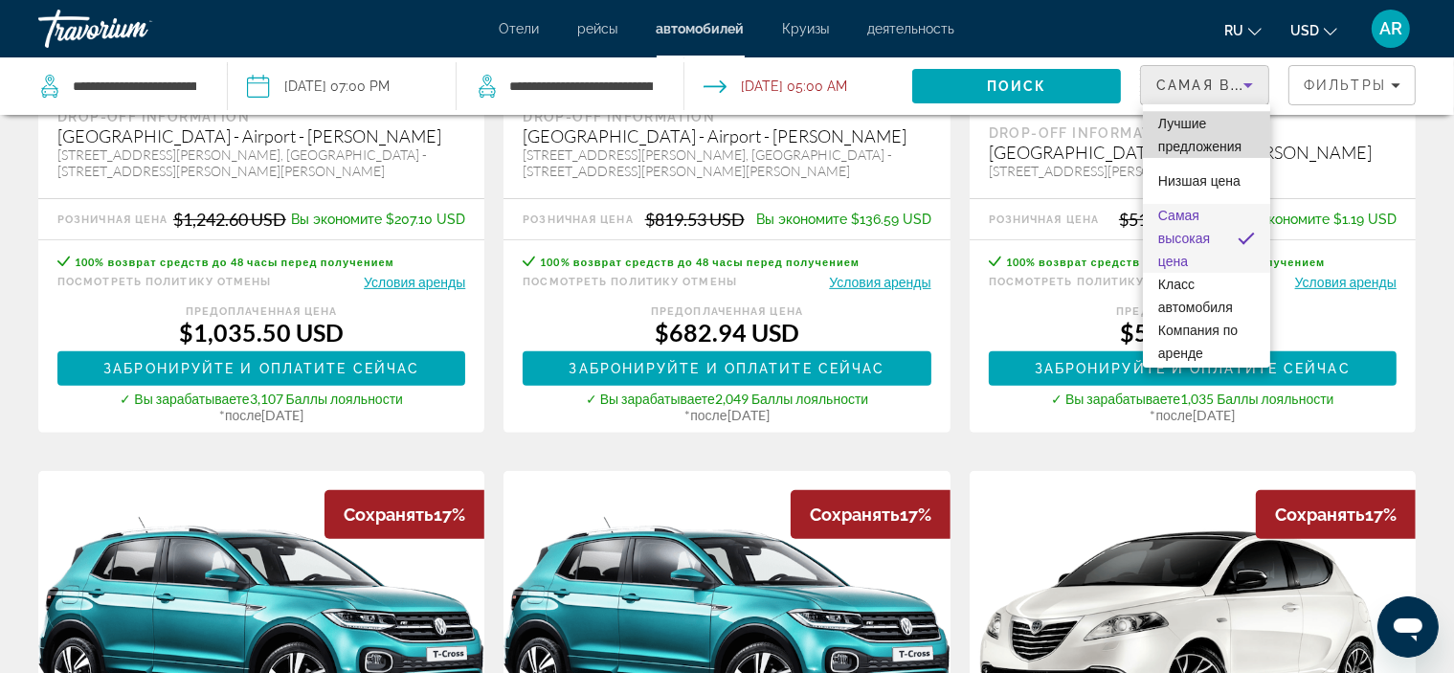
click at [1221, 141] on span "Лучшие предложения" at bounding box center [1199, 135] width 83 height 38
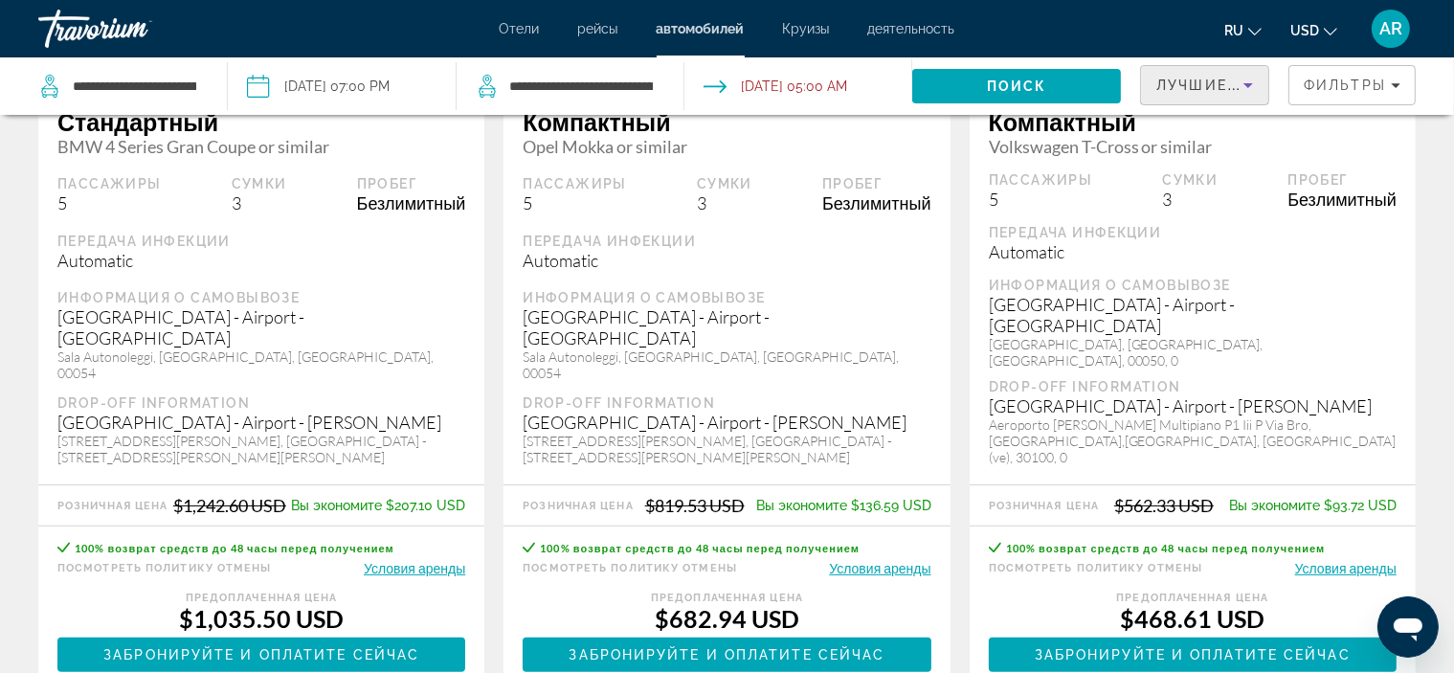
scroll to position [96, 0]
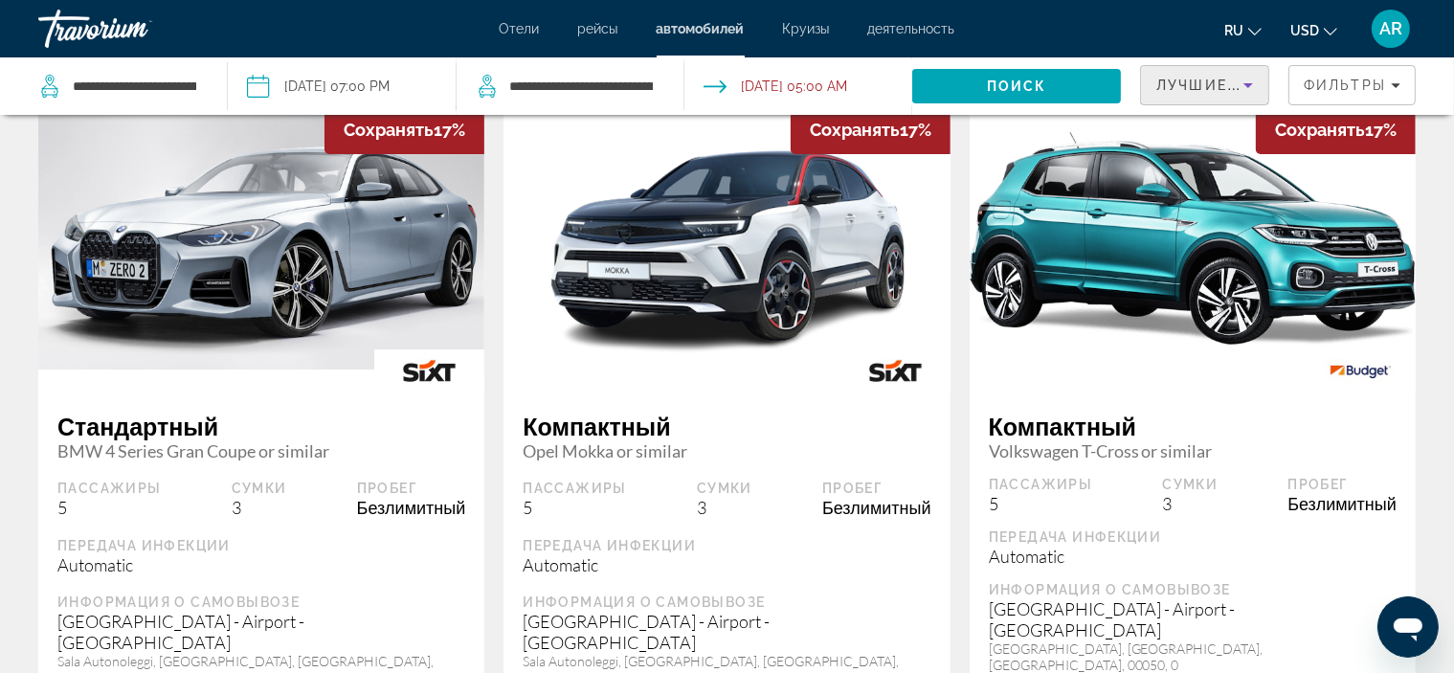
click at [1206, 79] on span "Лучшие предложения" at bounding box center [1258, 85] width 204 height 15
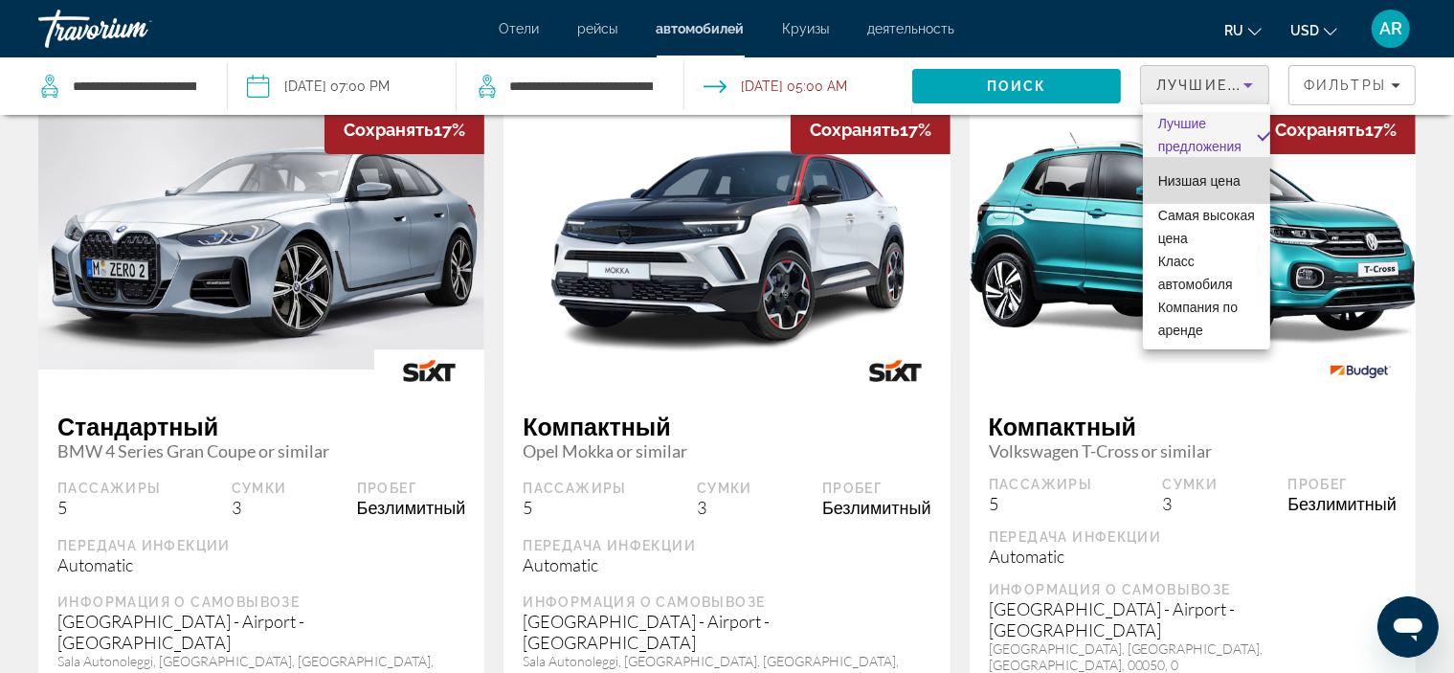
click at [1205, 174] on span "Низшая цена" at bounding box center [1199, 180] width 82 height 15
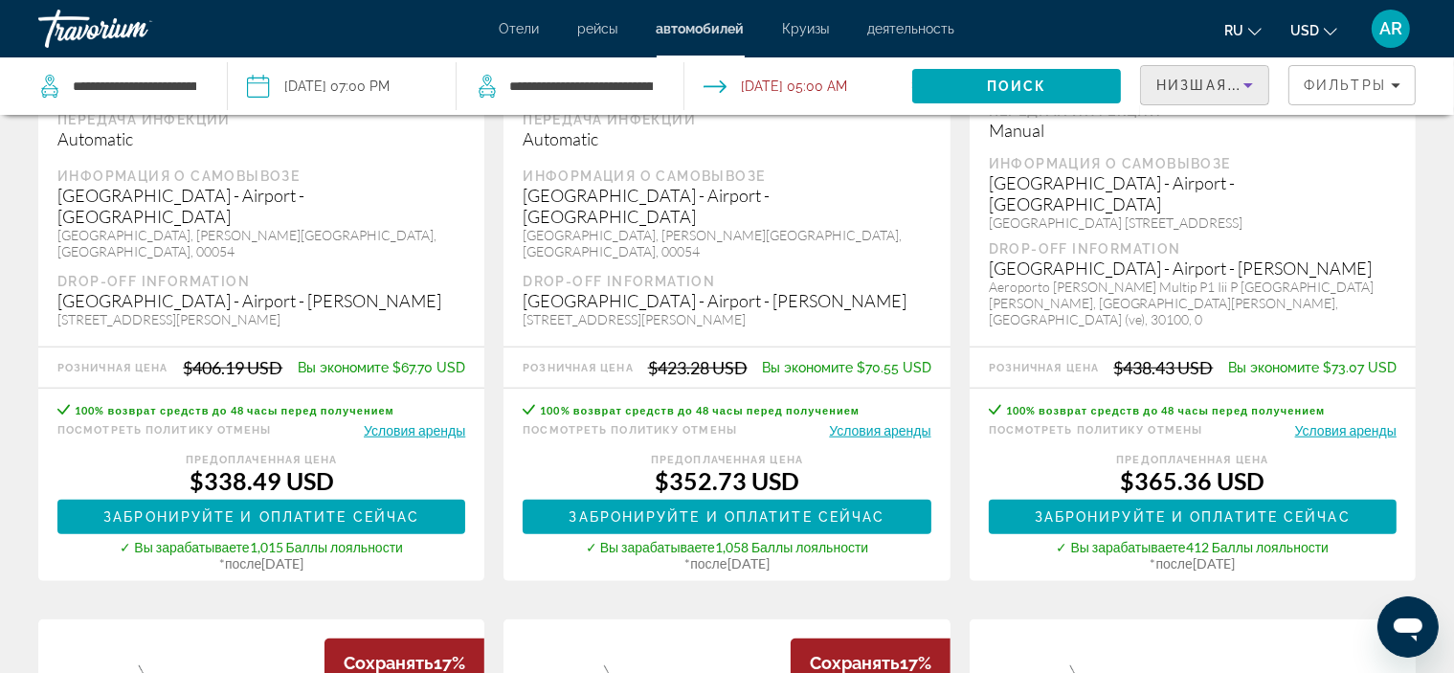
scroll to position [1531, 0]
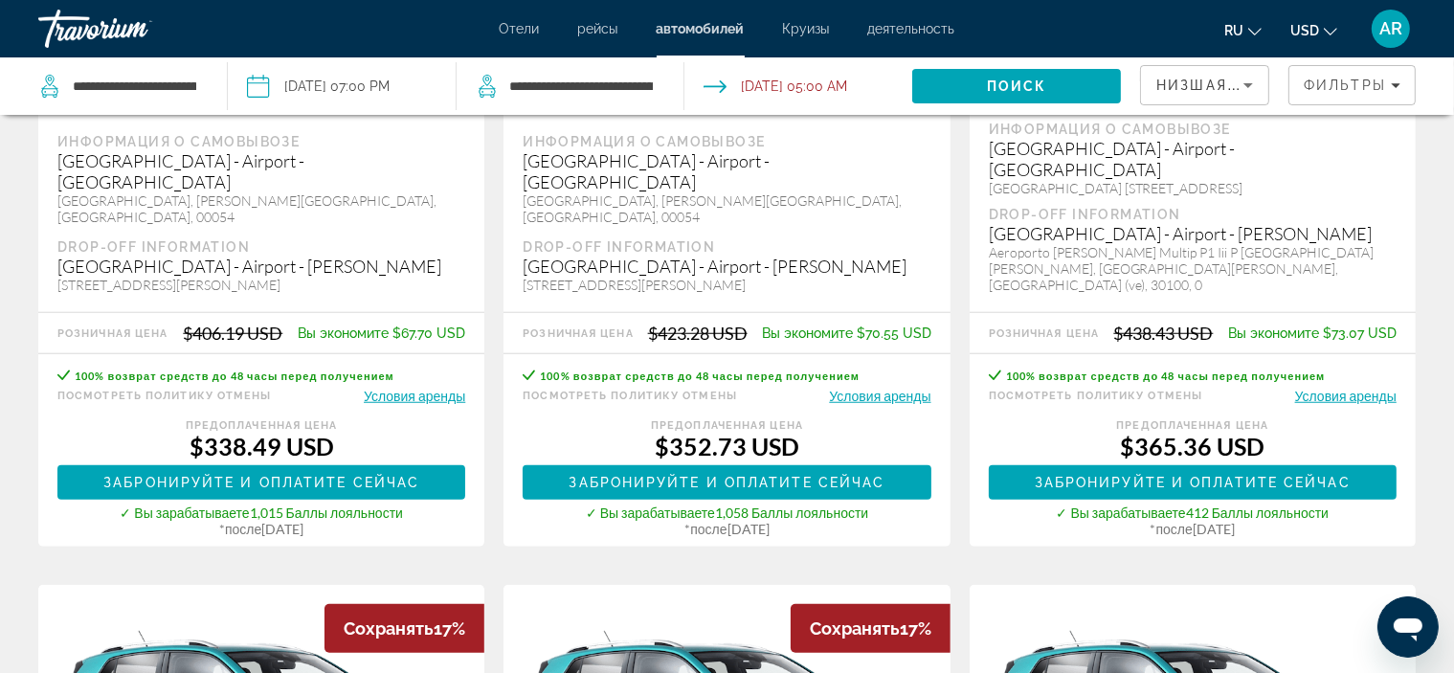
click at [892, 387] on button "Условия аренды" at bounding box center [879, 396] width 101 height 18
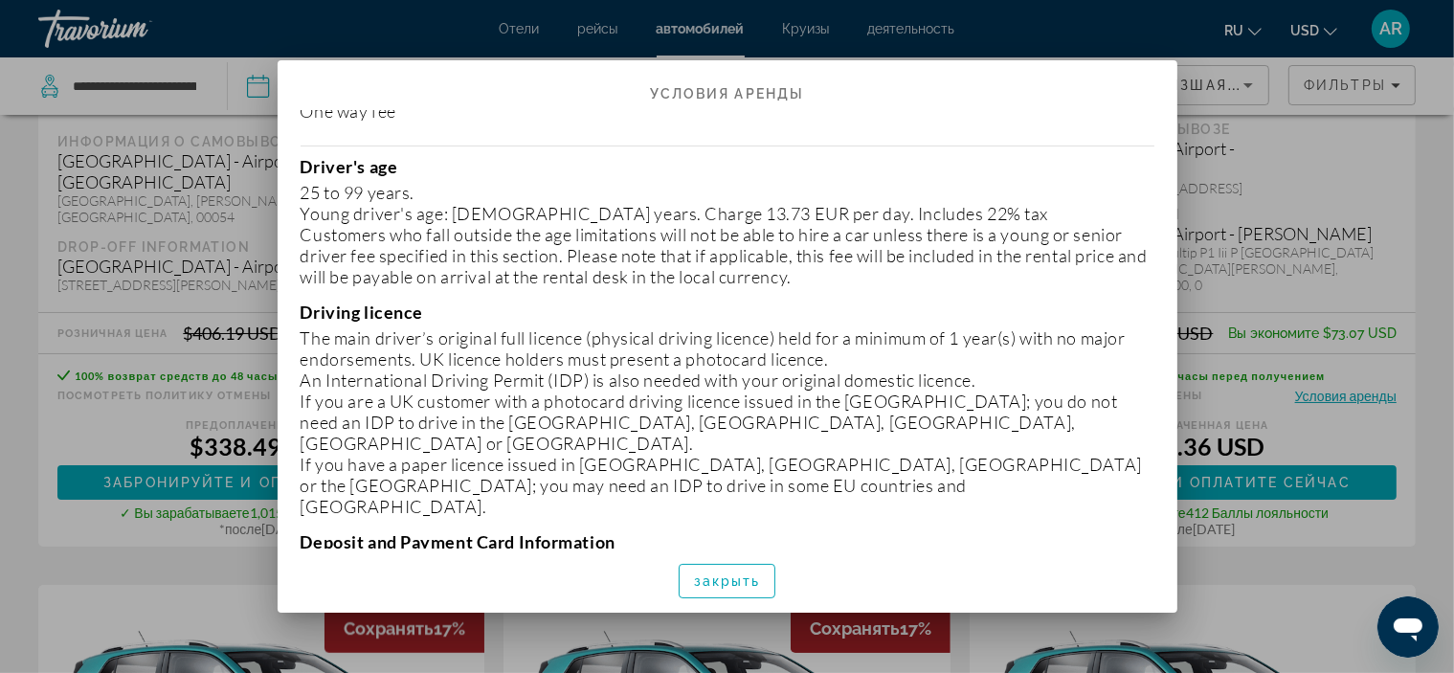
scroll to position [574, 0]
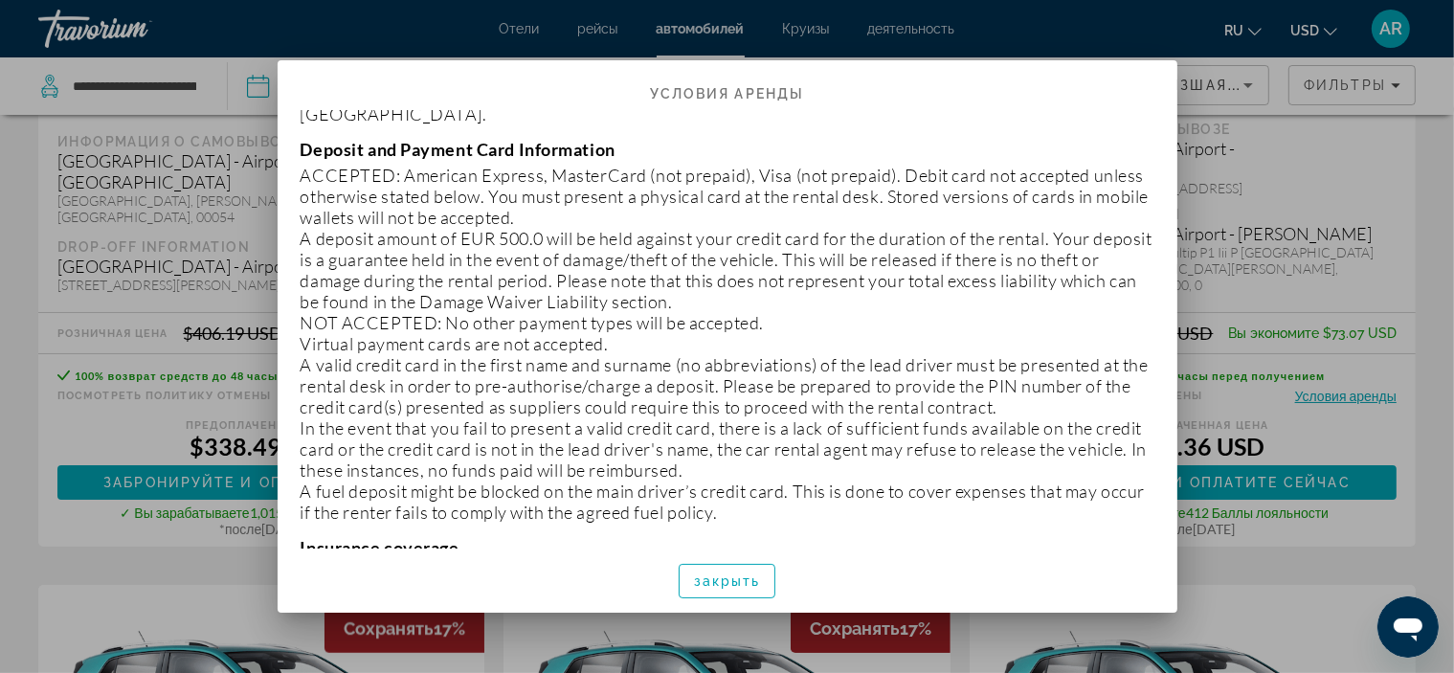
click at [1260, 267] on div at bounding box center [727, 336] width 1454 height 673
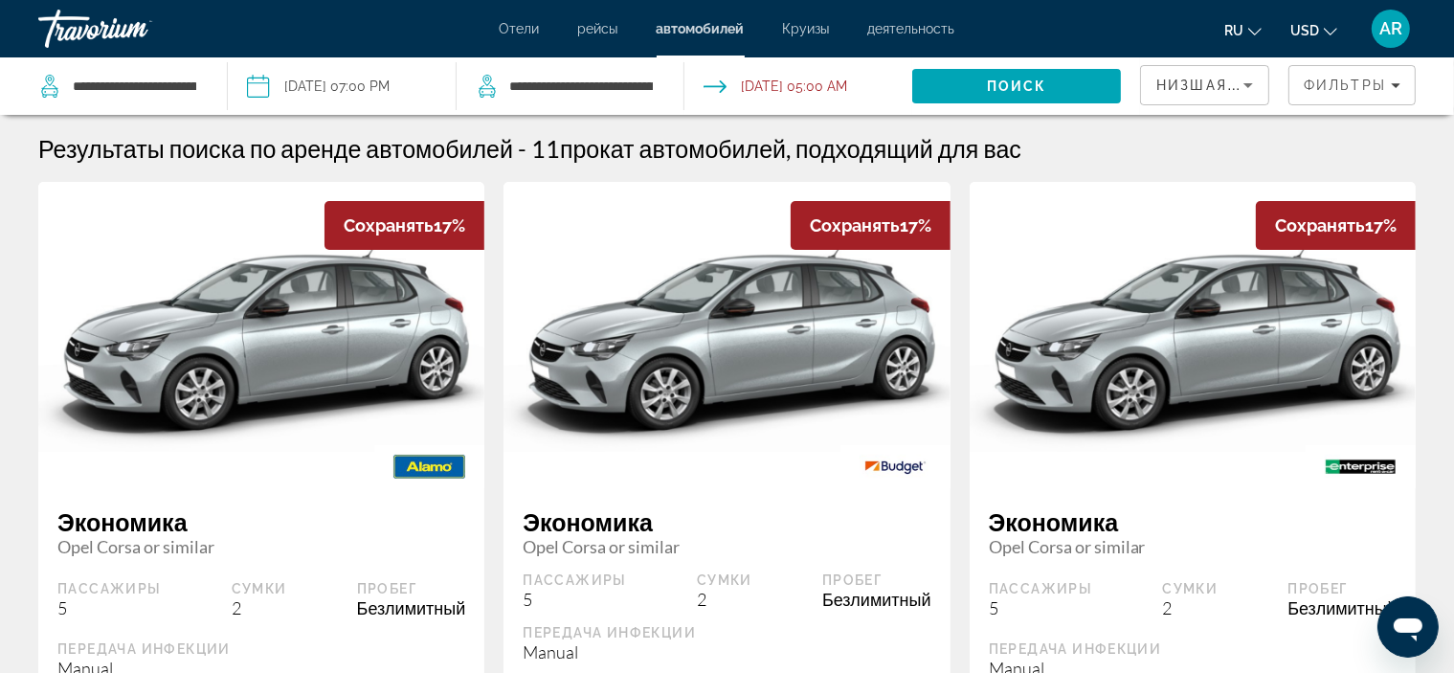
scroll to position [1531, 0]
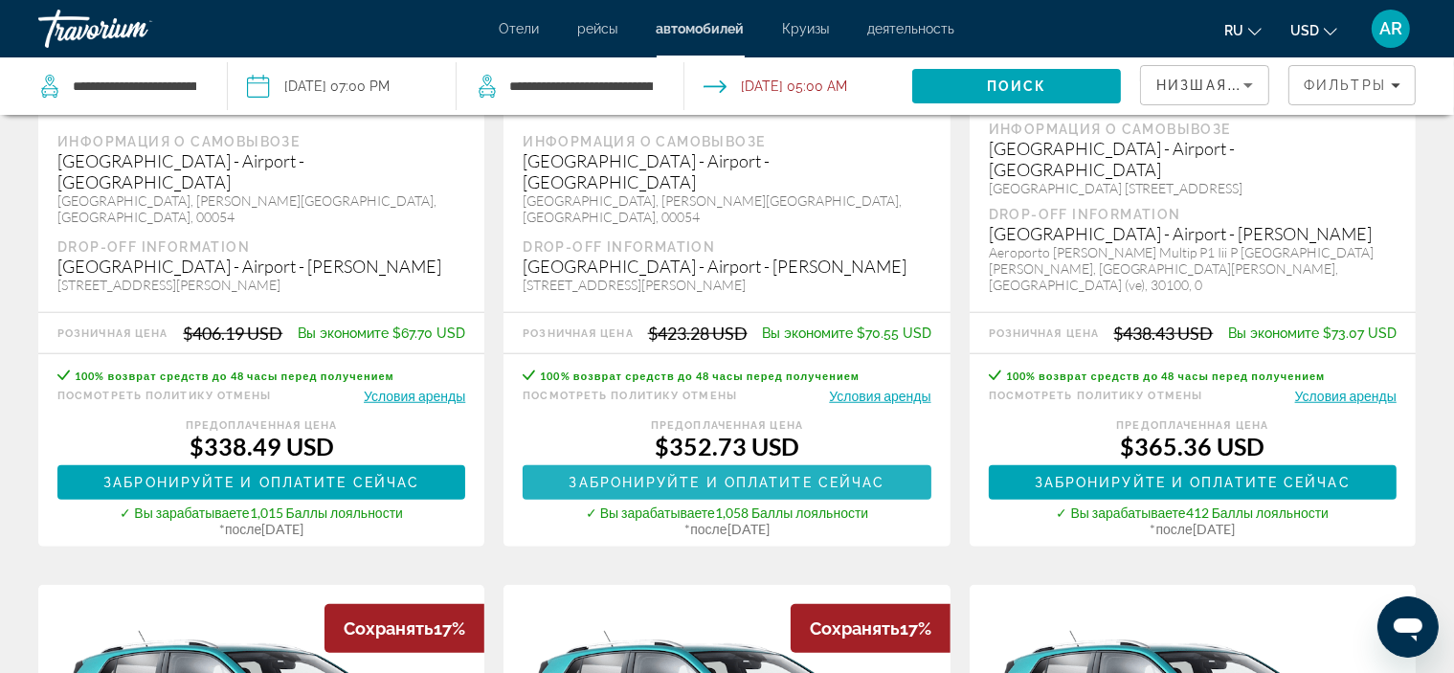
click at [821, 475] on span "Забронируйте и оплатите сейчас" at bounding box center [726, 482] width 316 height 15
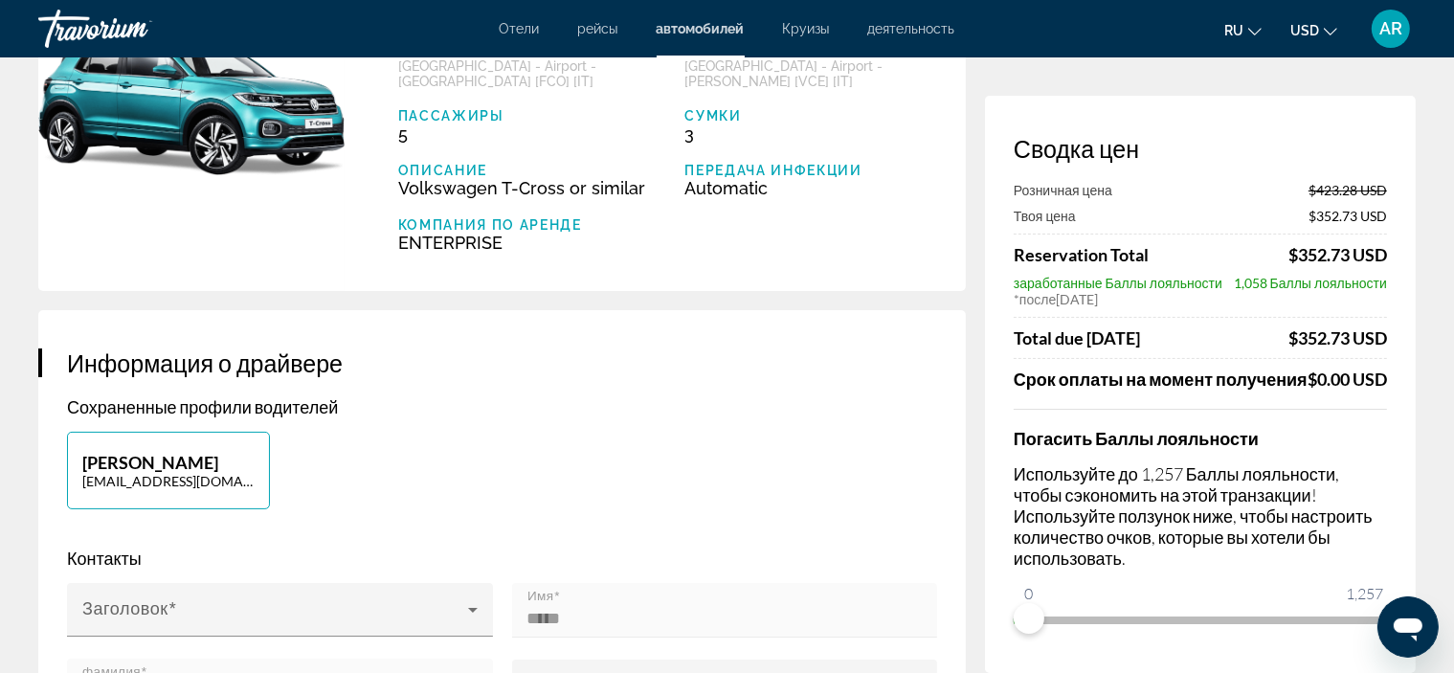
scroll to position [191, 0]
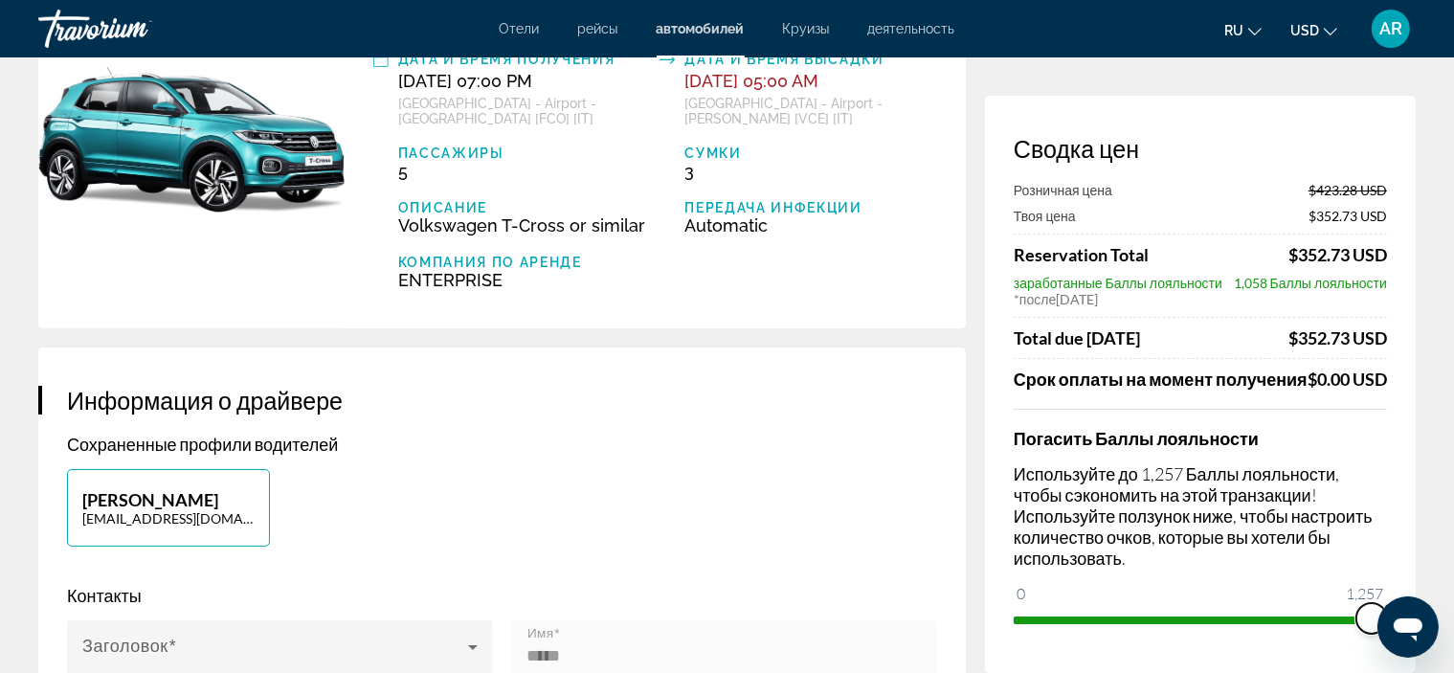
drag, startPoint x: 1031, startPoint y: 642, endPoint x: 1447, endPoint y: 663, distance: 416.8
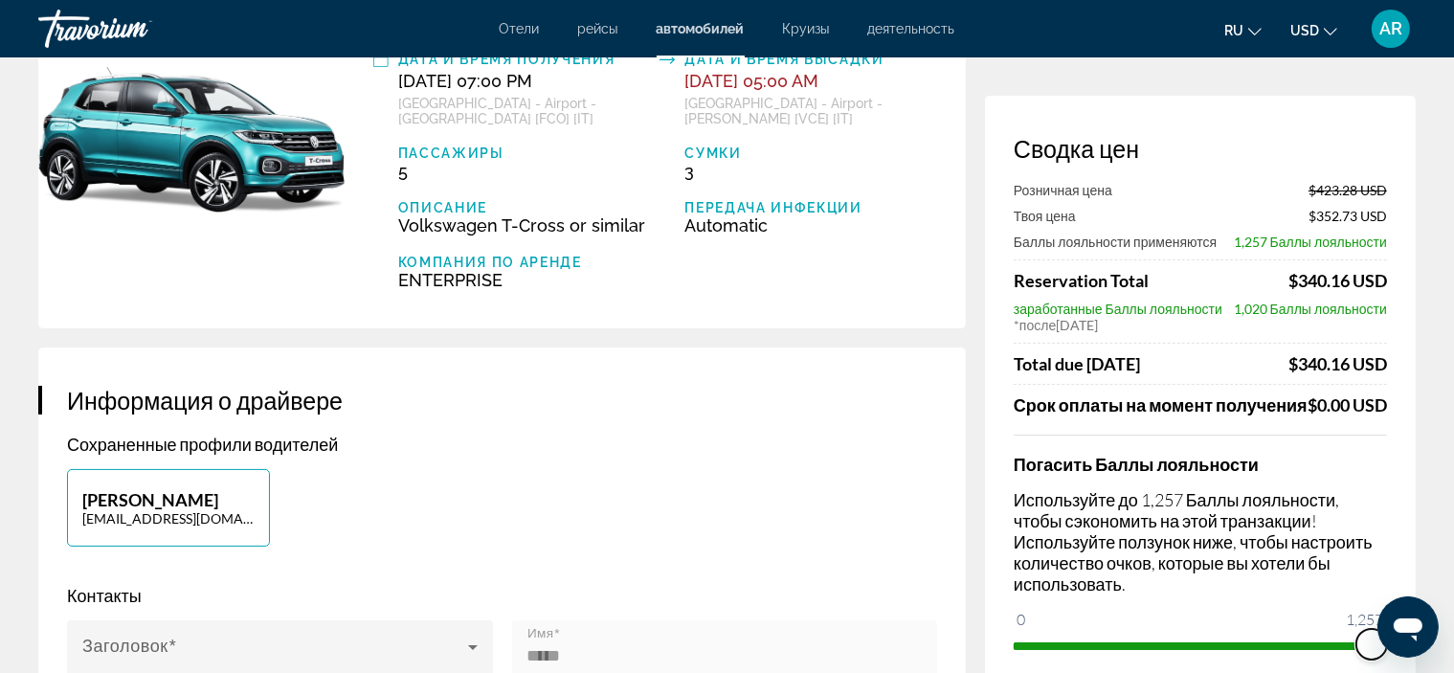
drag, startPoint x: 1367, startPoint y: 654, endPoint x: 1445, endPoint y: 667, distance: 79.6
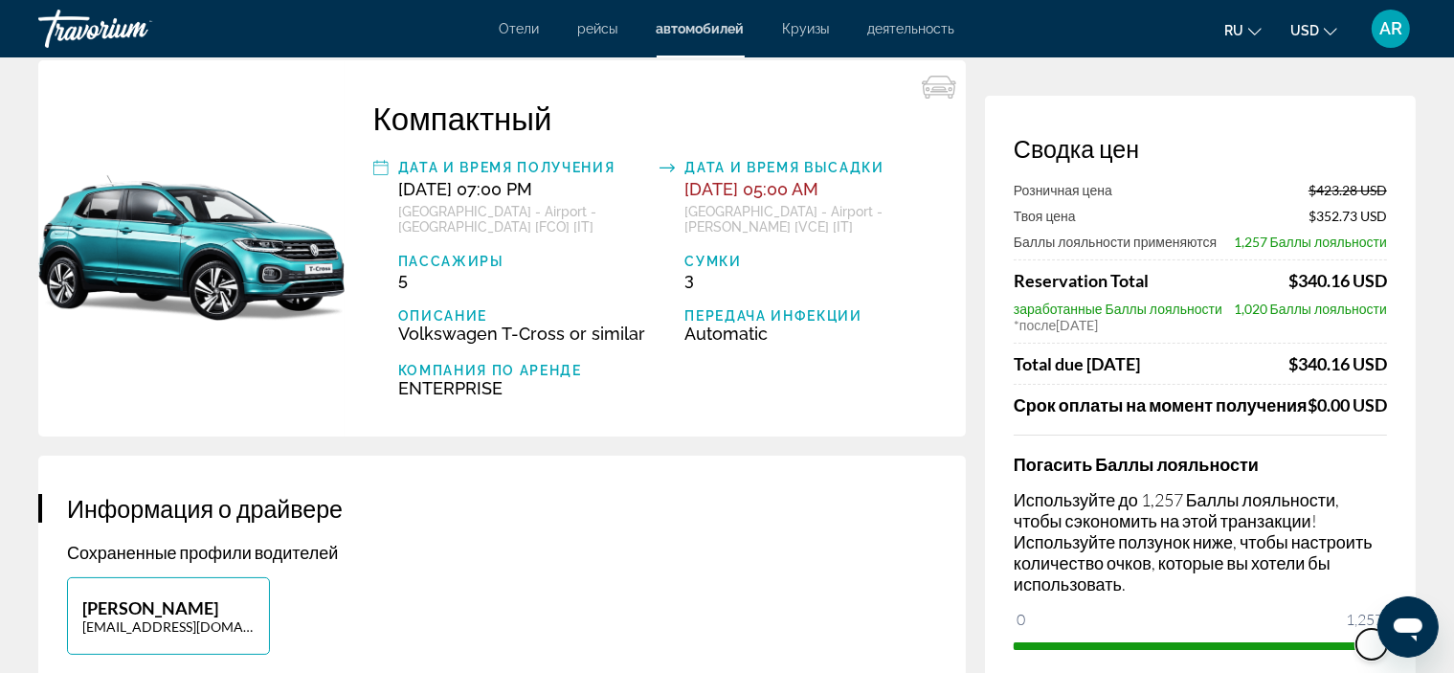
scroll to position [0, 0]
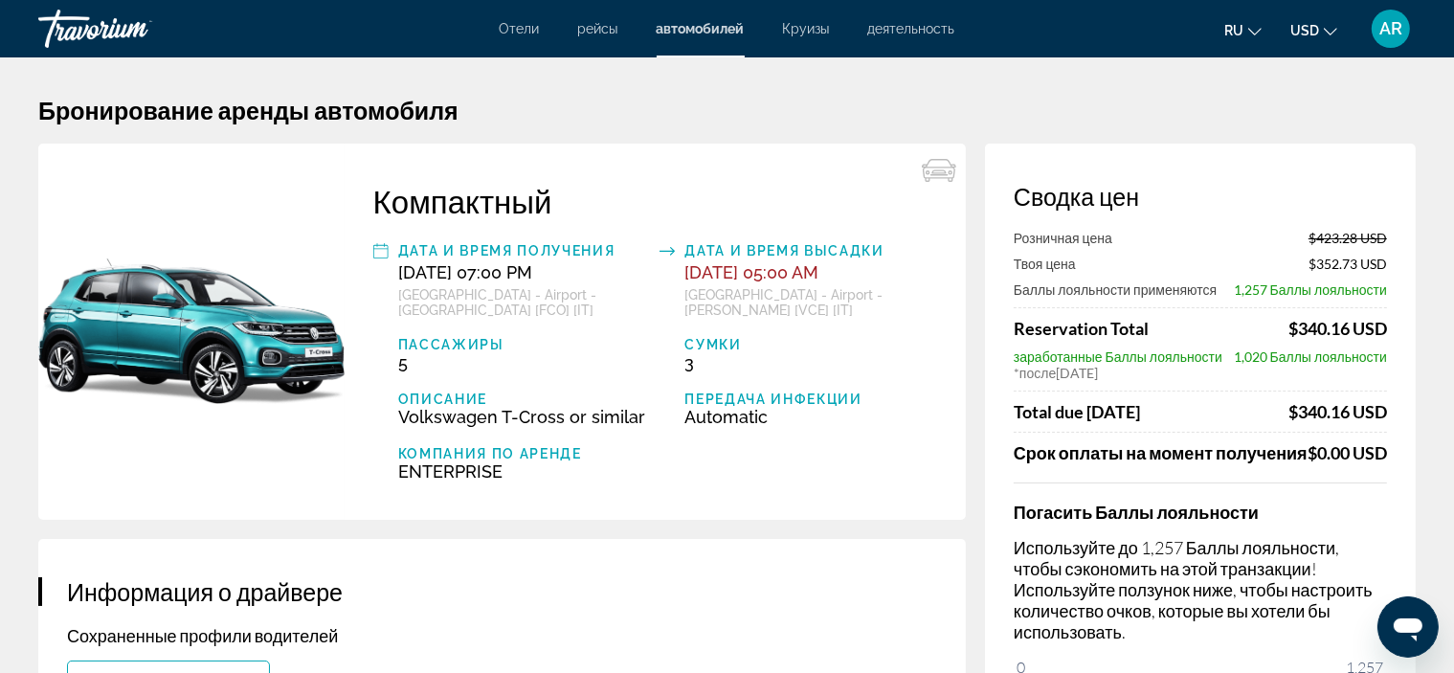
click at [903, 32] on span "деятельность" at bounding box center [911, 28] width 87 height 15
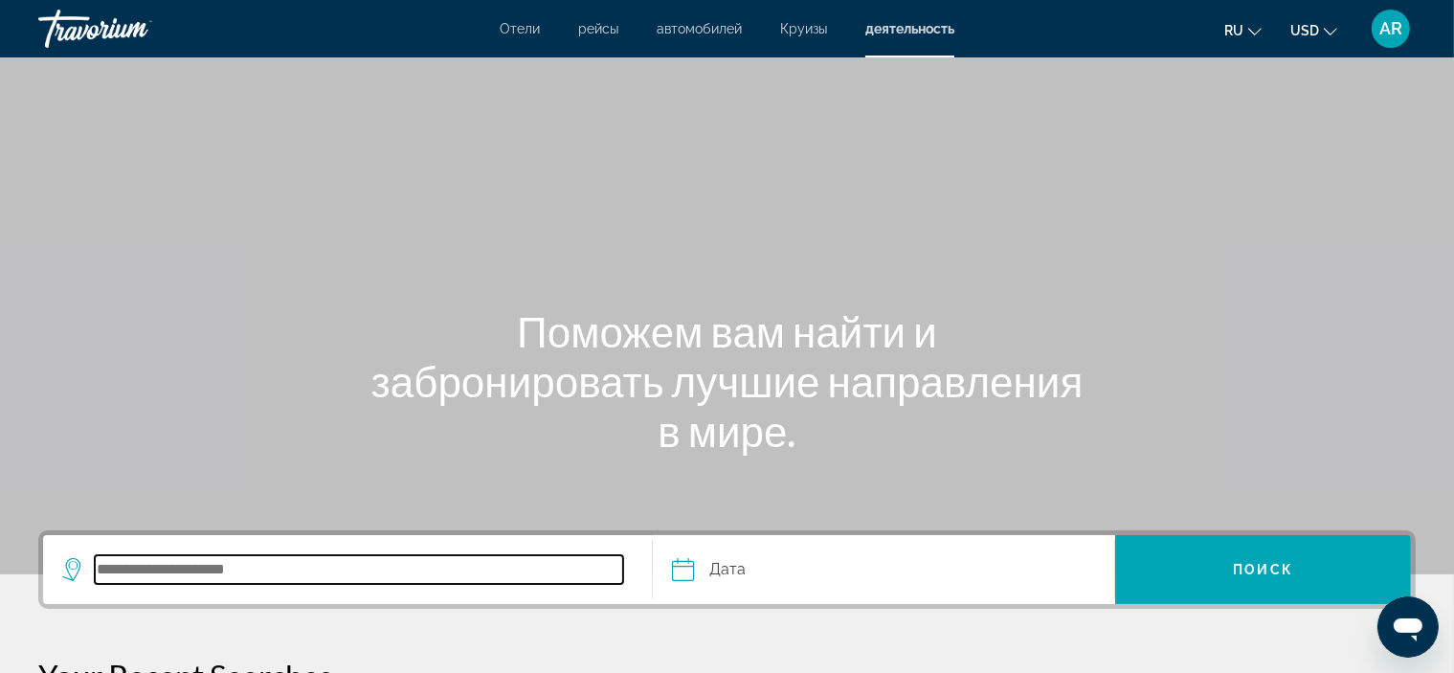
click at [305, 565] on input "Search destination" at bounding box center [359, 569] width 528 height 29
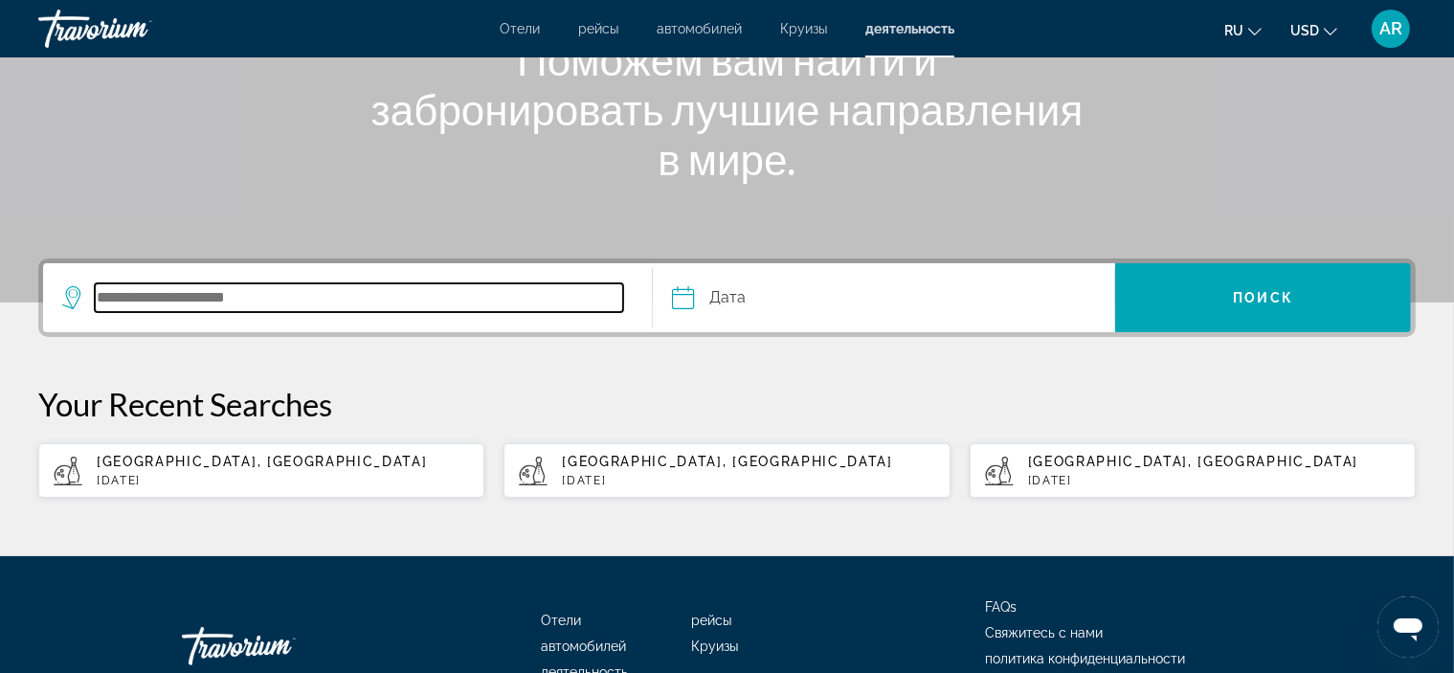
scroll to position [388, 0]
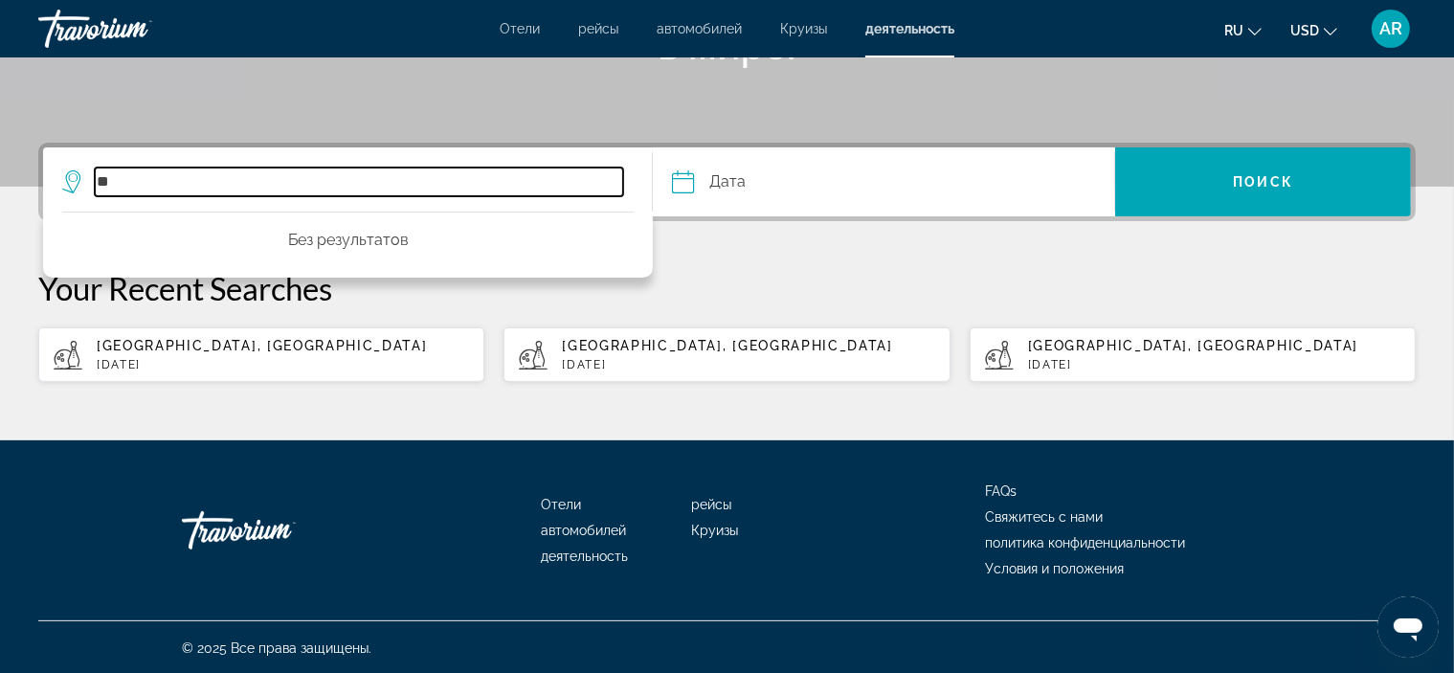
type input "*"
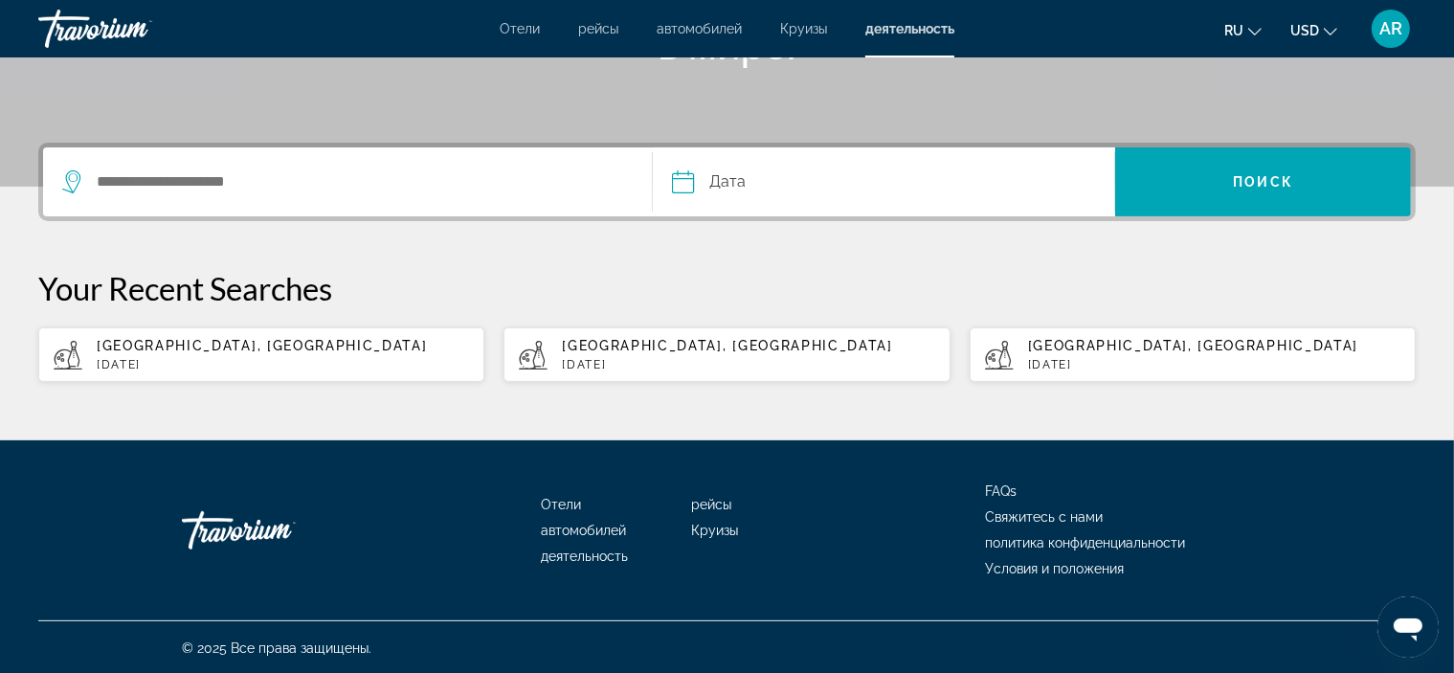
click at [206, 355] on div "[GEOGRAPHIC_DATA], [GEOGRAPHIC_DATA] [DATE]" at bounding box center [283, 354] width 372 height 33
type input "**********"
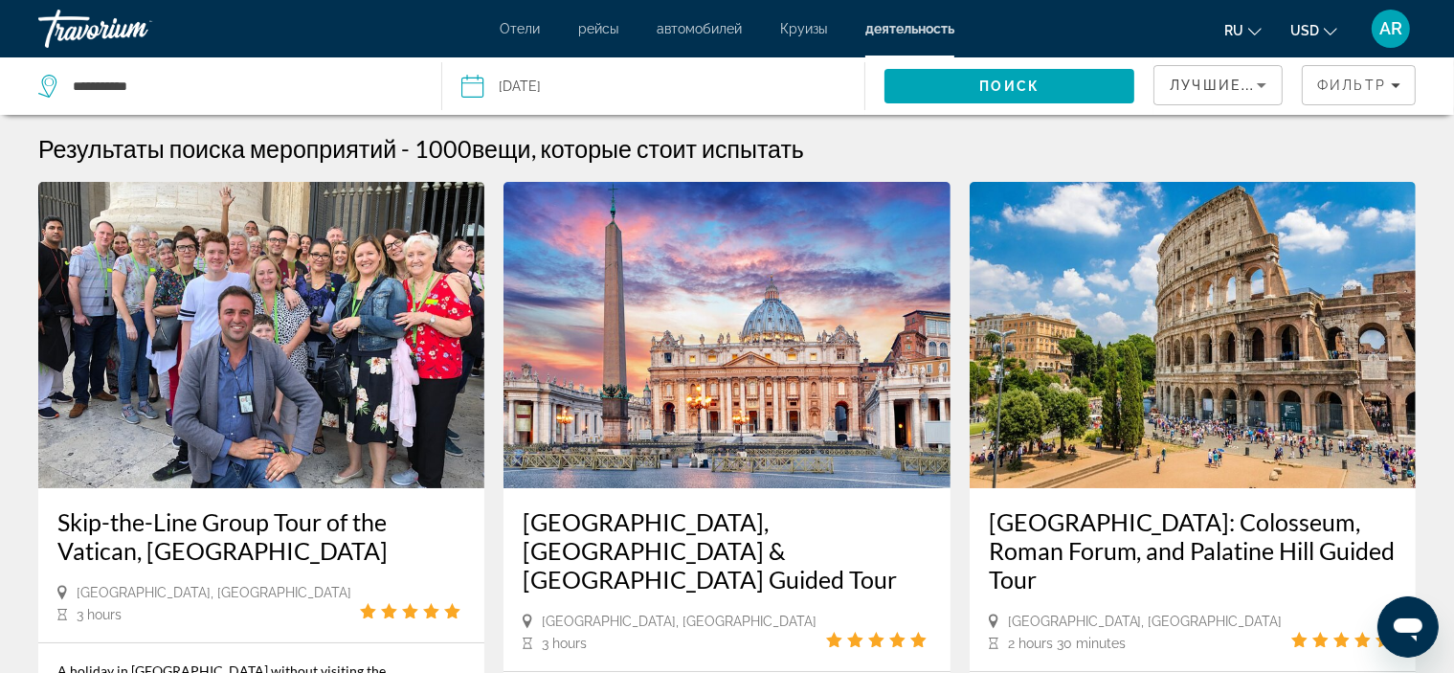
click at [1389, 29] on span "AR" at bounding box center [1390, 28] width 23 height 19
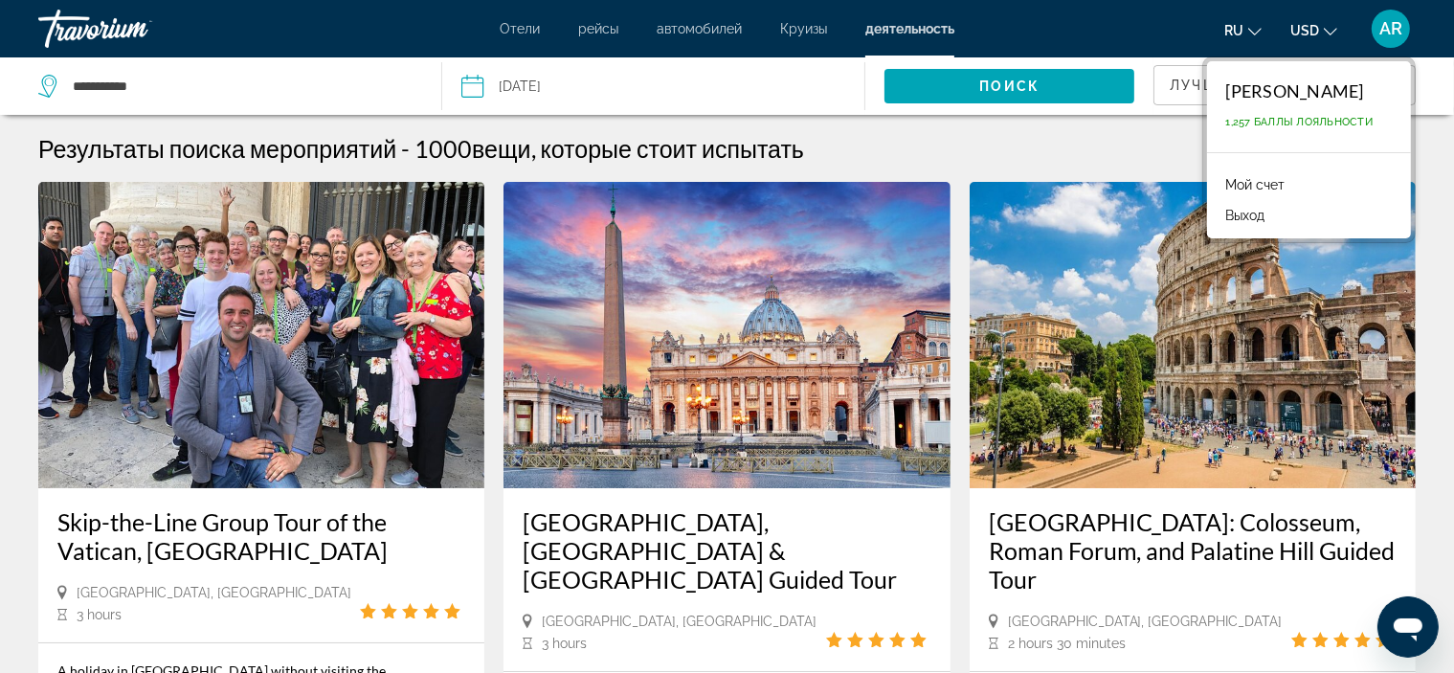
click at [1269, 187] on link "Мой счет" at bounding box center [1255, 184] width 78 height 25
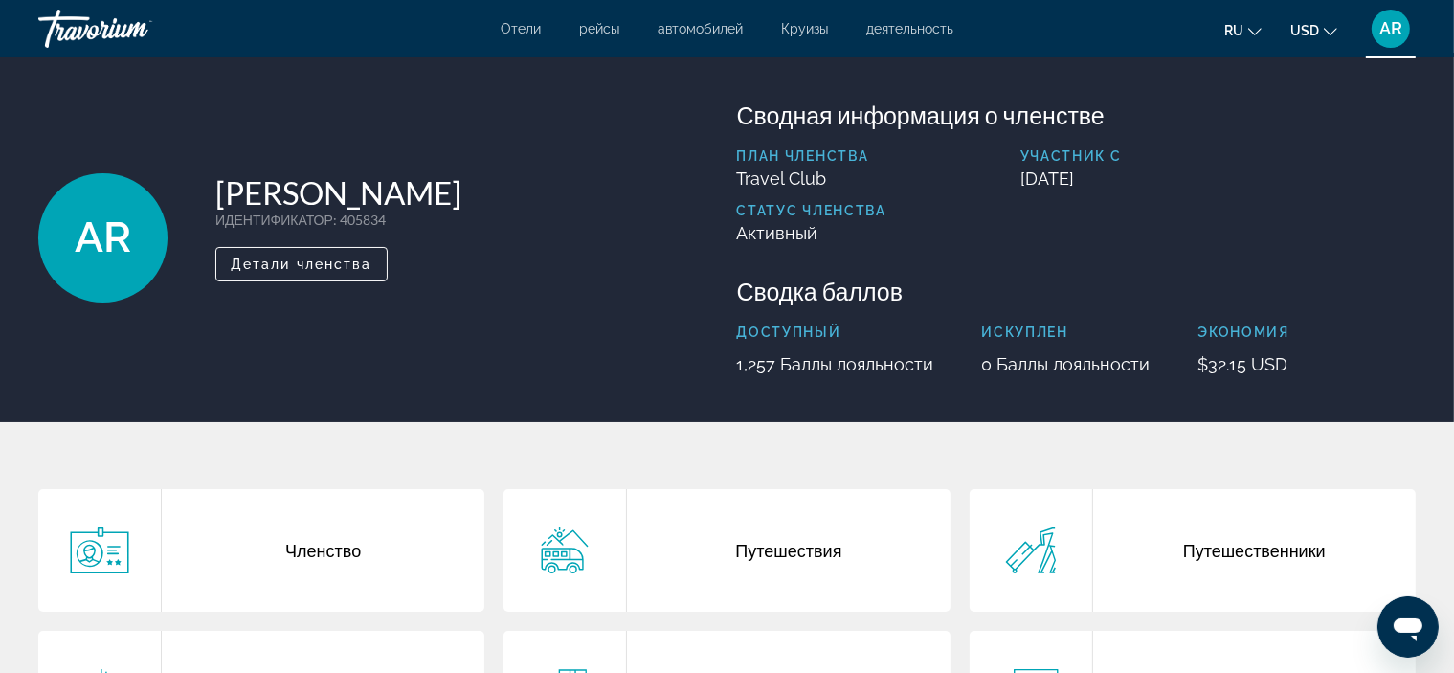
scroll to position [191, 0]
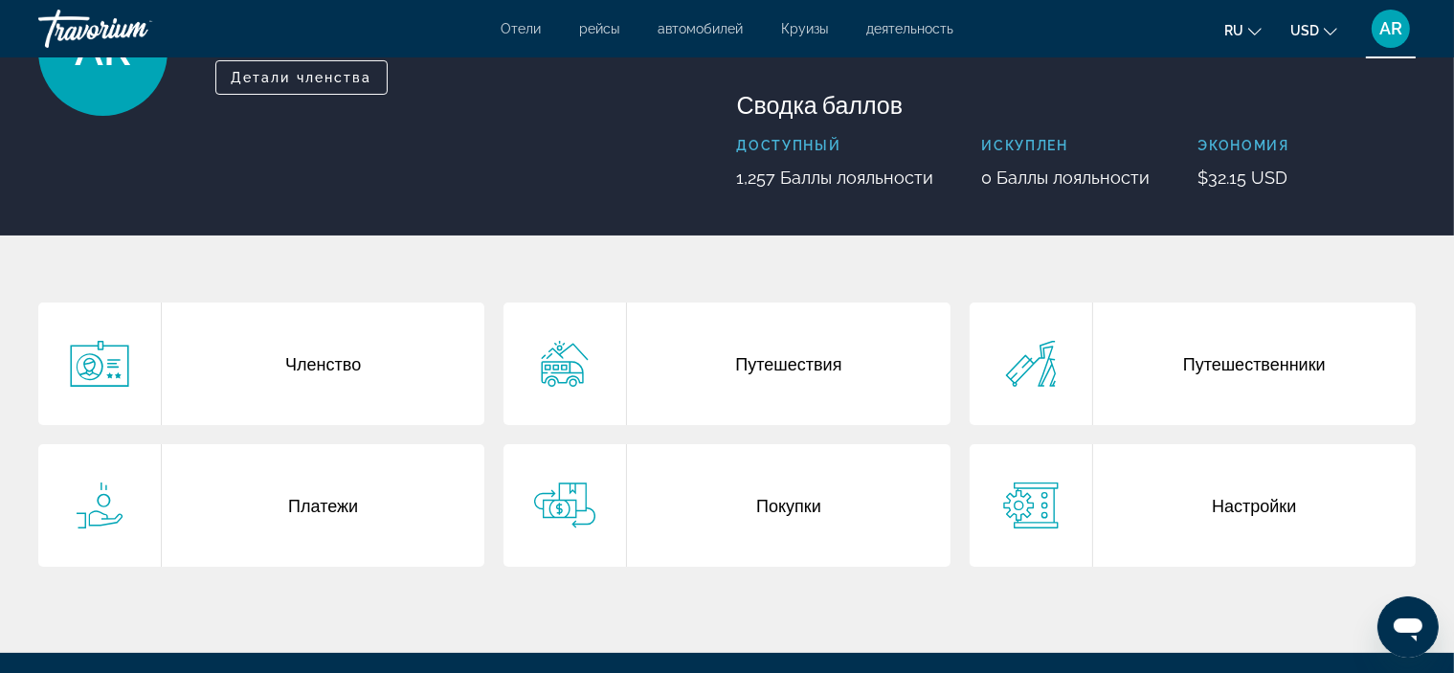
click at [723, 497] on div "Покупки" at bounding box center [788, 505] width 322 height 122
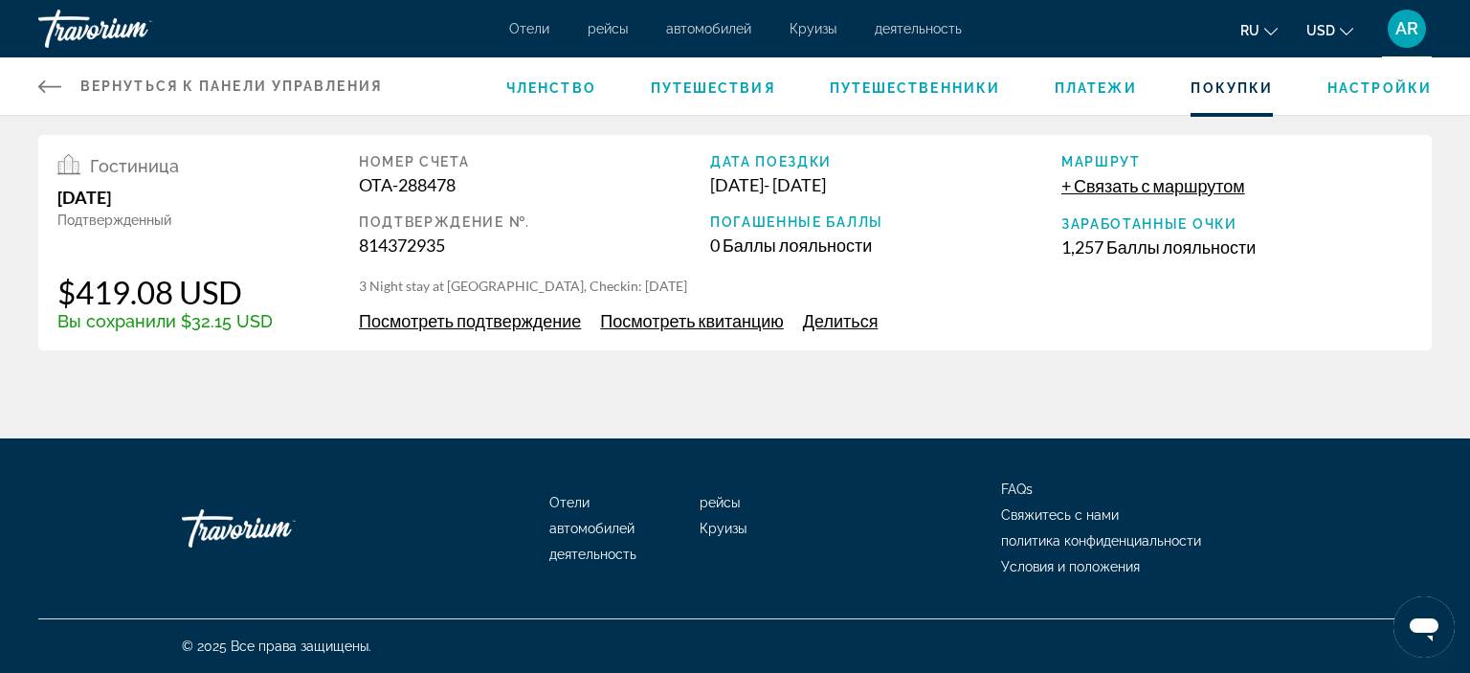
click at [544, 323] on span "Посмотреть подтверждение" at bounding box center [470, 320] width 222 height 21
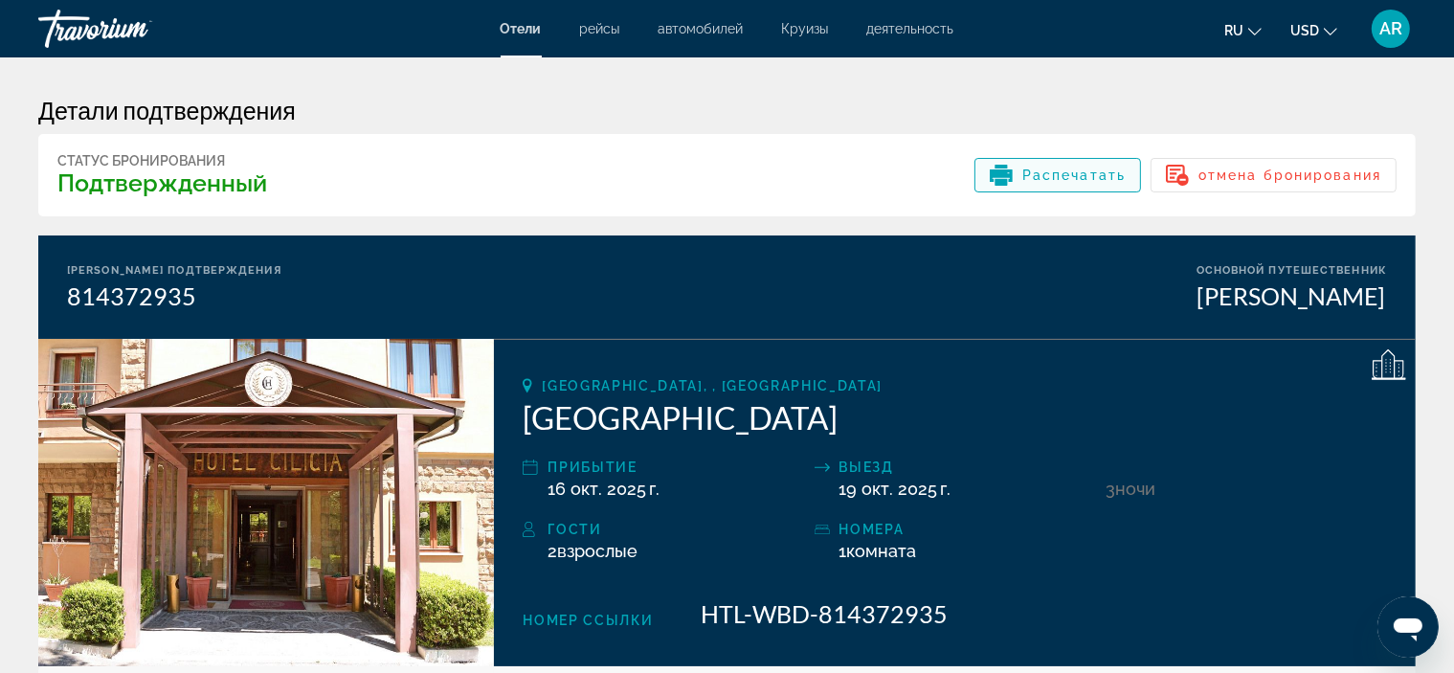
click at [1068, 171] on span "Распечатать" at bounding box center [1073, 174] width 103 height 15
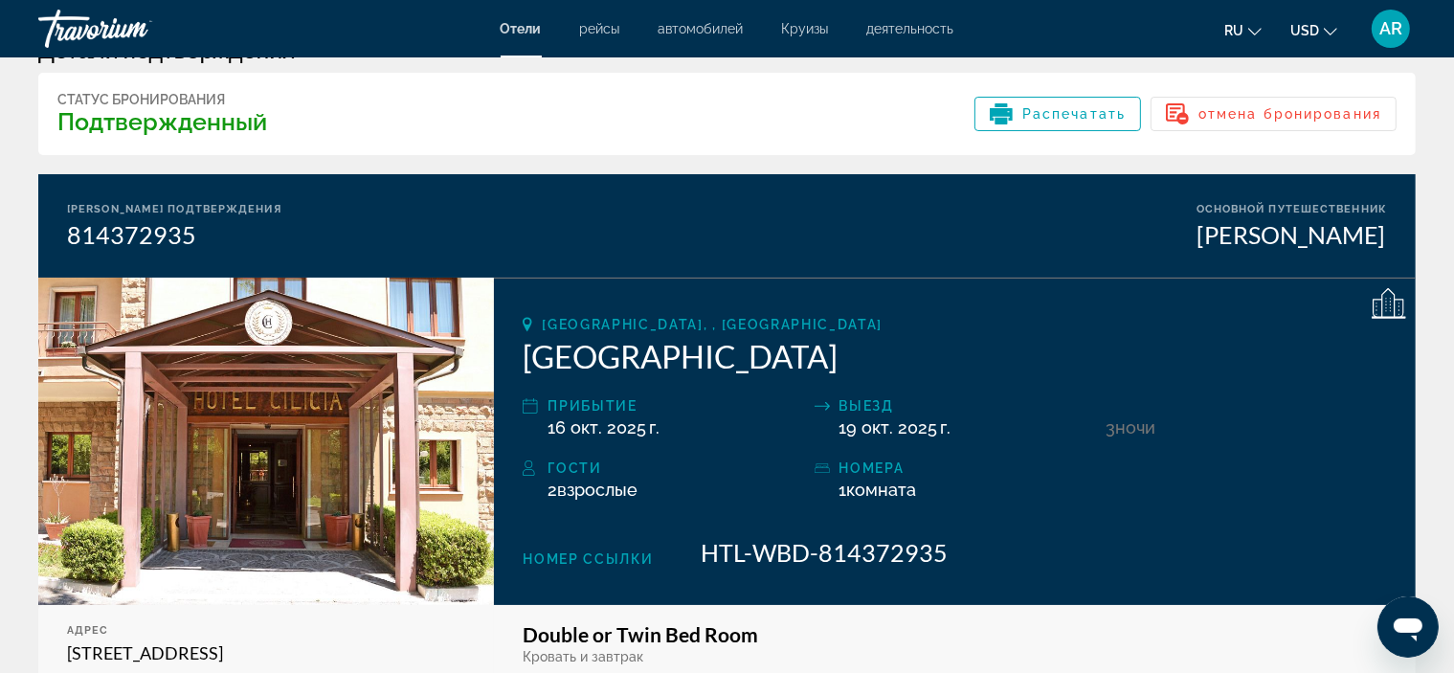
scroll to position [96, 0]
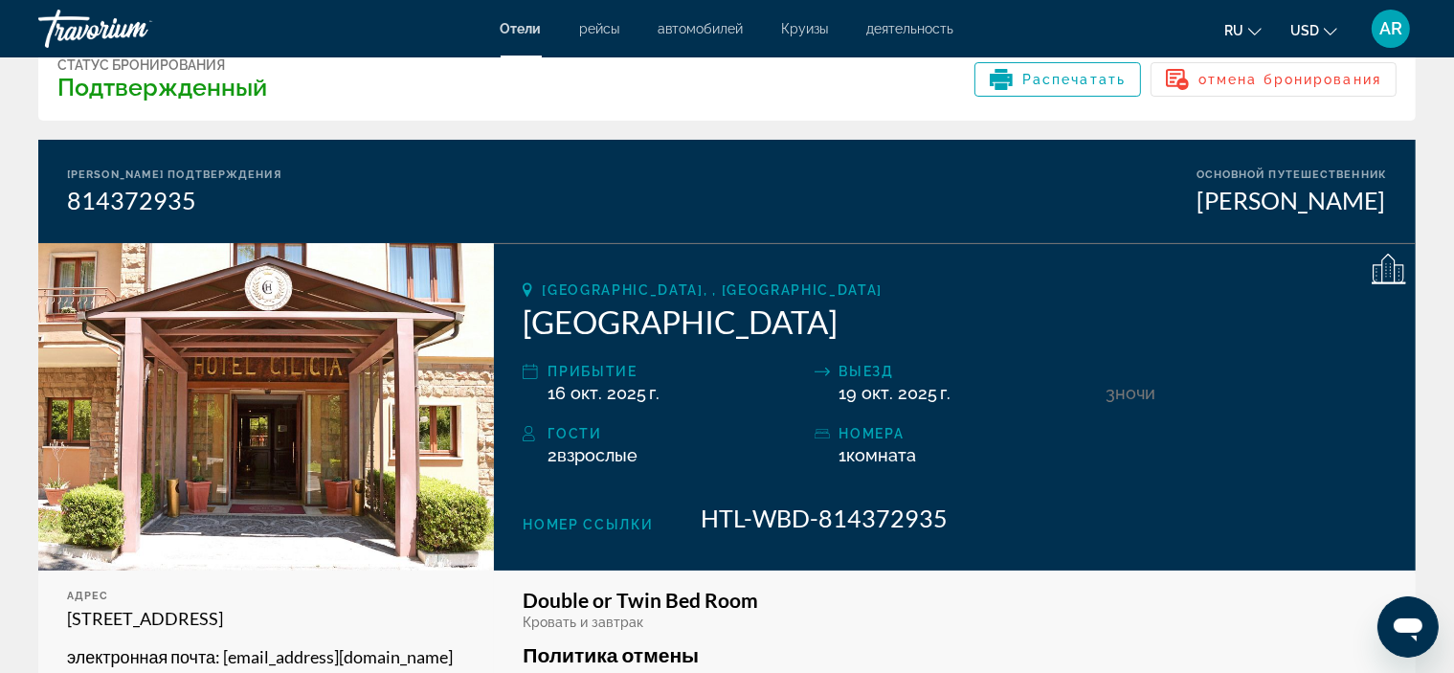
click at [115, 196] on div "814372935" at bounding box center [174, 200] width 214 height 29
click at [118, 196] on div "814372935" at bounding box center [174, 200] width 214 height 29
click at [121, 196] on div "814372935" at bounding box center [174, 200] width 214 height 29
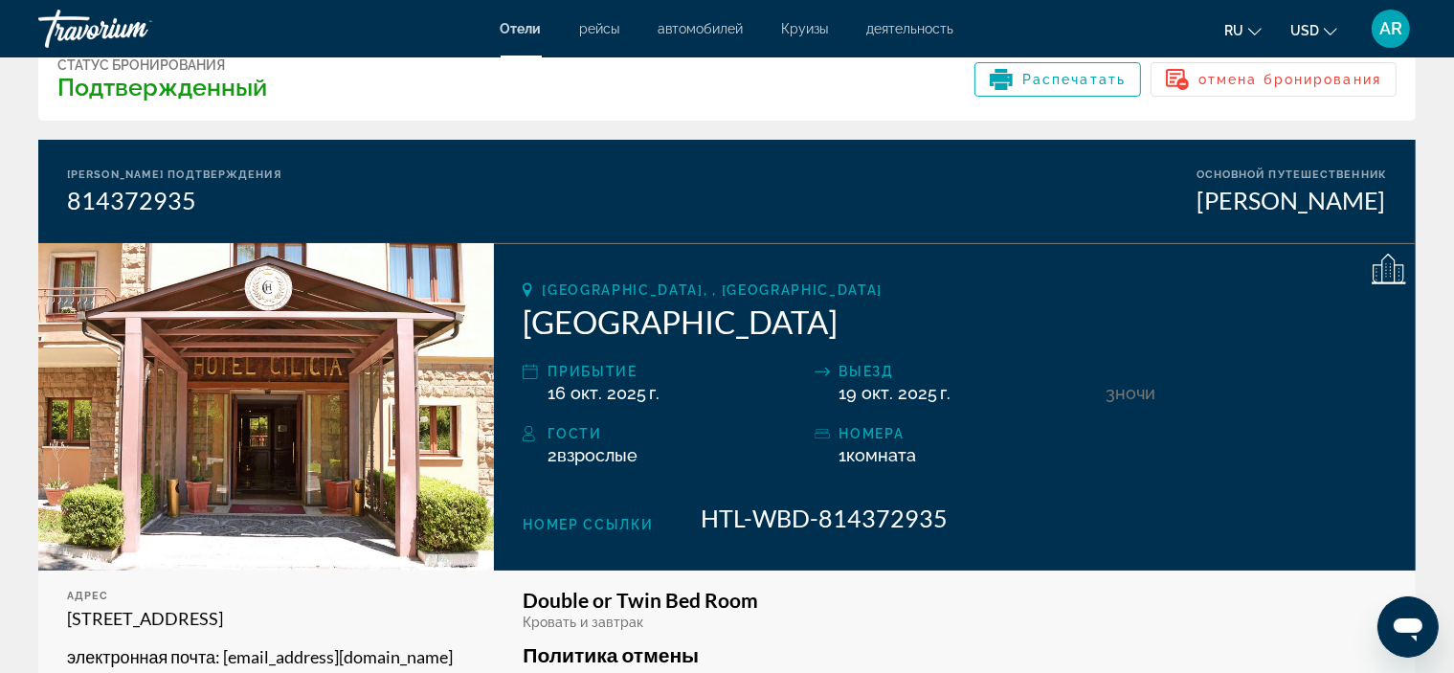
click at [121, 196] on div "814372935" at bounding box center [174, 200] width 214 height 29
copy div "814372935"
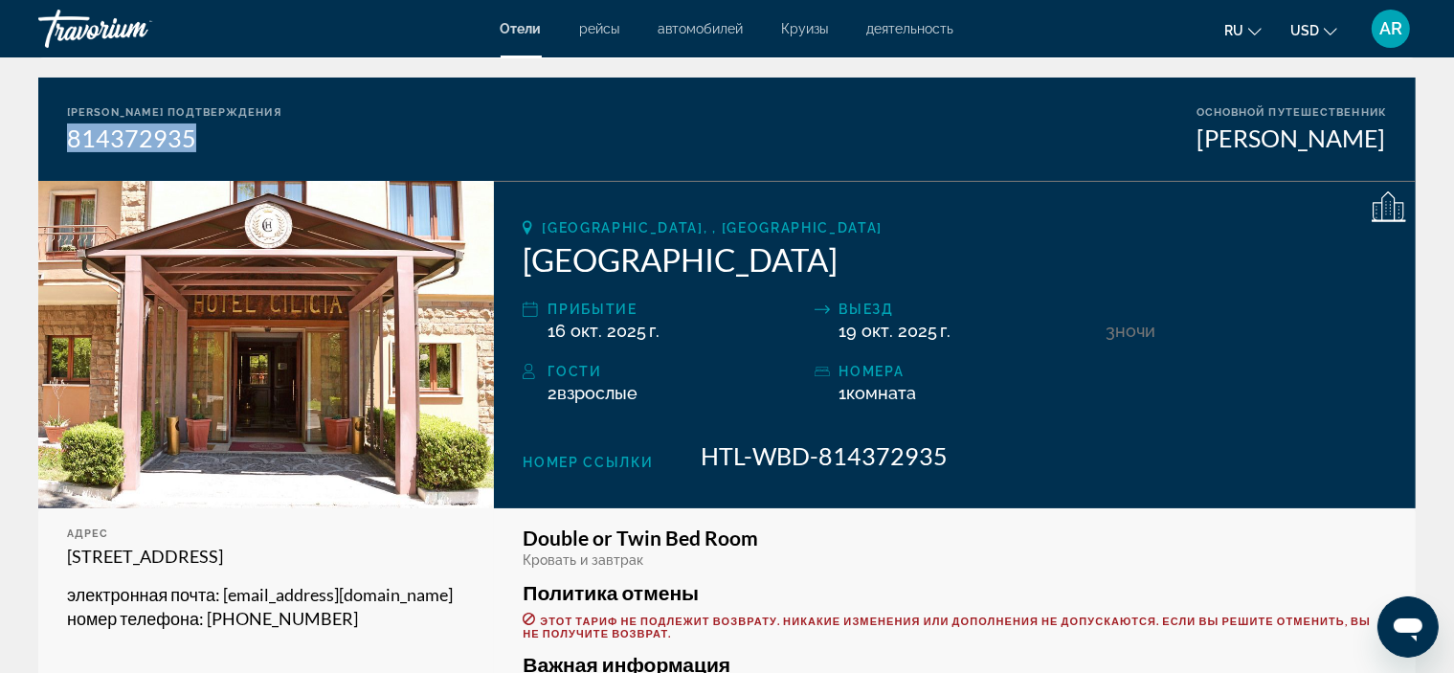
scroll to position [191, 0]
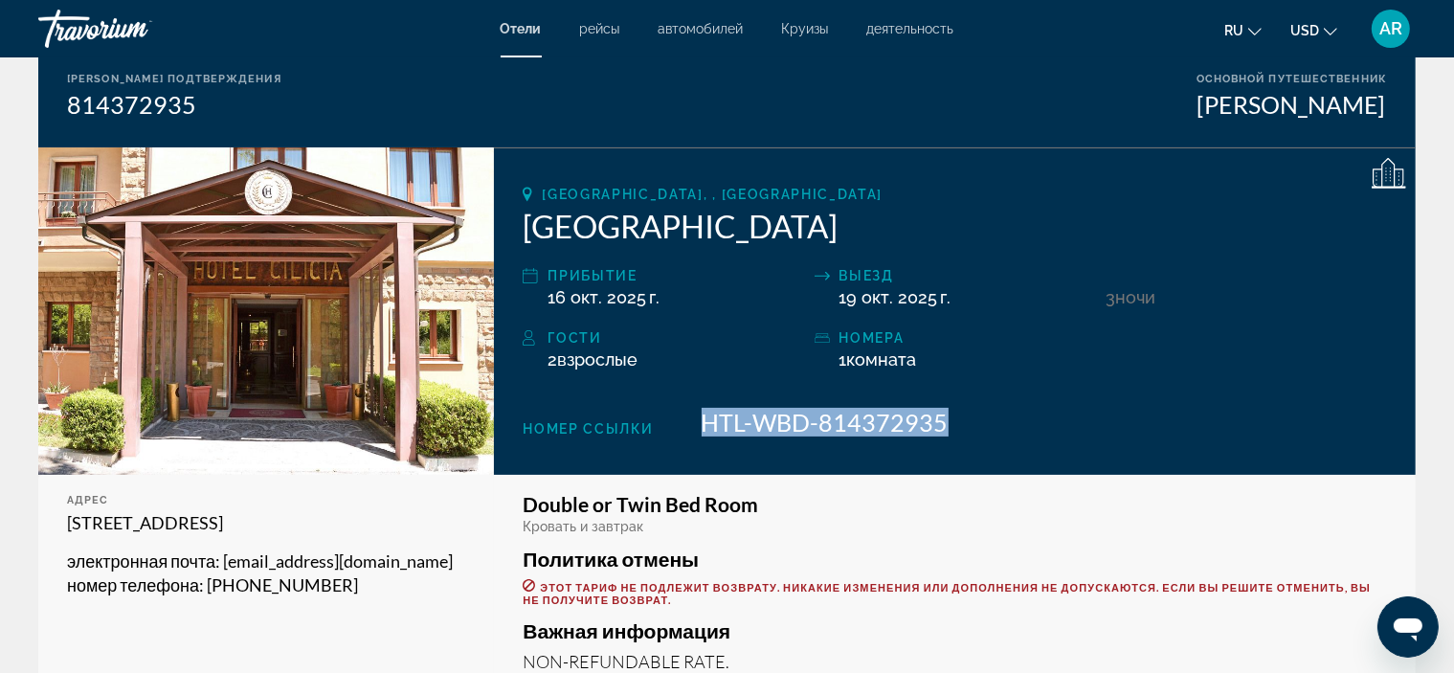
drag, startPoint x: 949, startPoint y: 418, endPoint x: 701, endPoint y: 418, distance: 247.8
click at [701, 418] on div "Номер ссылки HTL-WBD-814372935" at bounding box center [954, 422] width 864 height 29
copy span "HTL-WBD-814372935"
drag, startPoint x: 371, startPoint y: 600, endPoint x: 69, endPoint y: 513, distance: 314.7
click at [69, 513] on div "адрес [STREET_ADDRESS] электронная почта : [EMAIL_ADDRESS][DOMAIN_NAME] номер т…" at bounding box center [266, 595] width 456 height 240
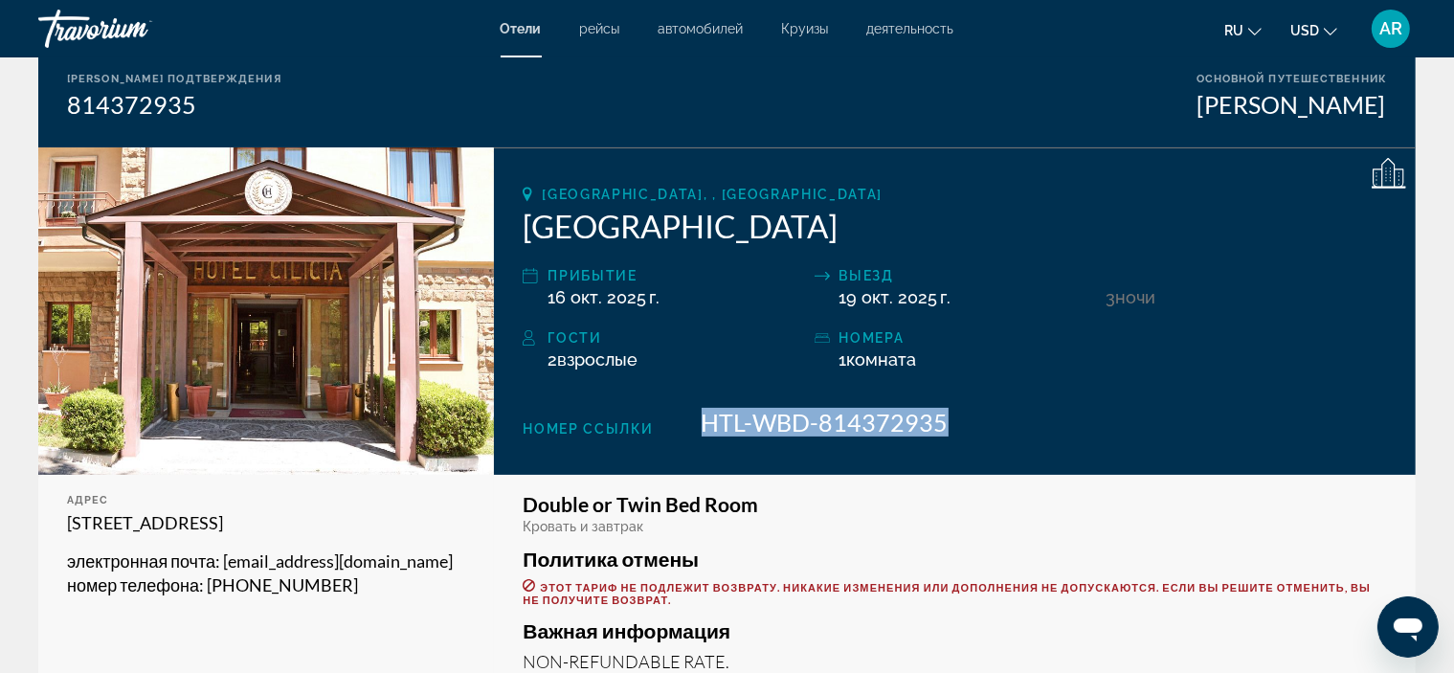
copy div "[STREET_ADDRESS] электронная почта : [EMAIL_ADDRESS][DOMAIN_NAME] номер телефон…"
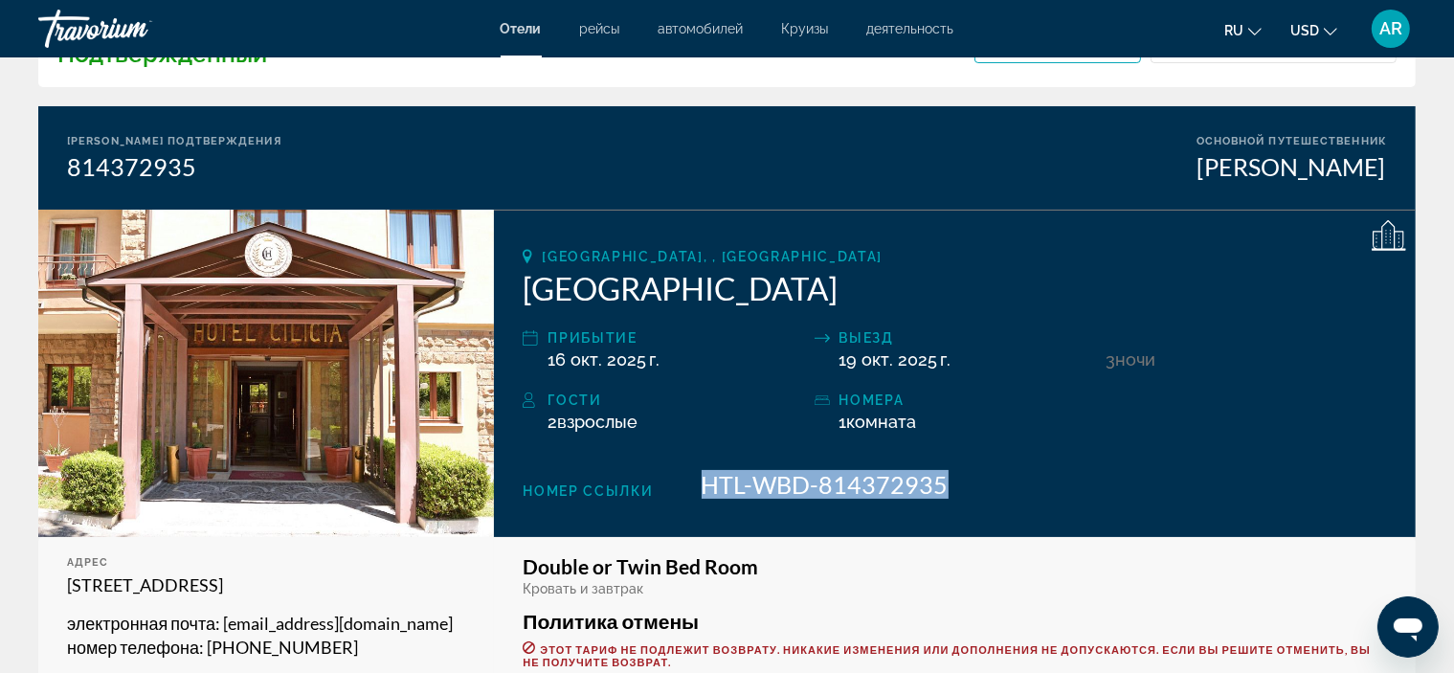
scroll to position [96, 0]
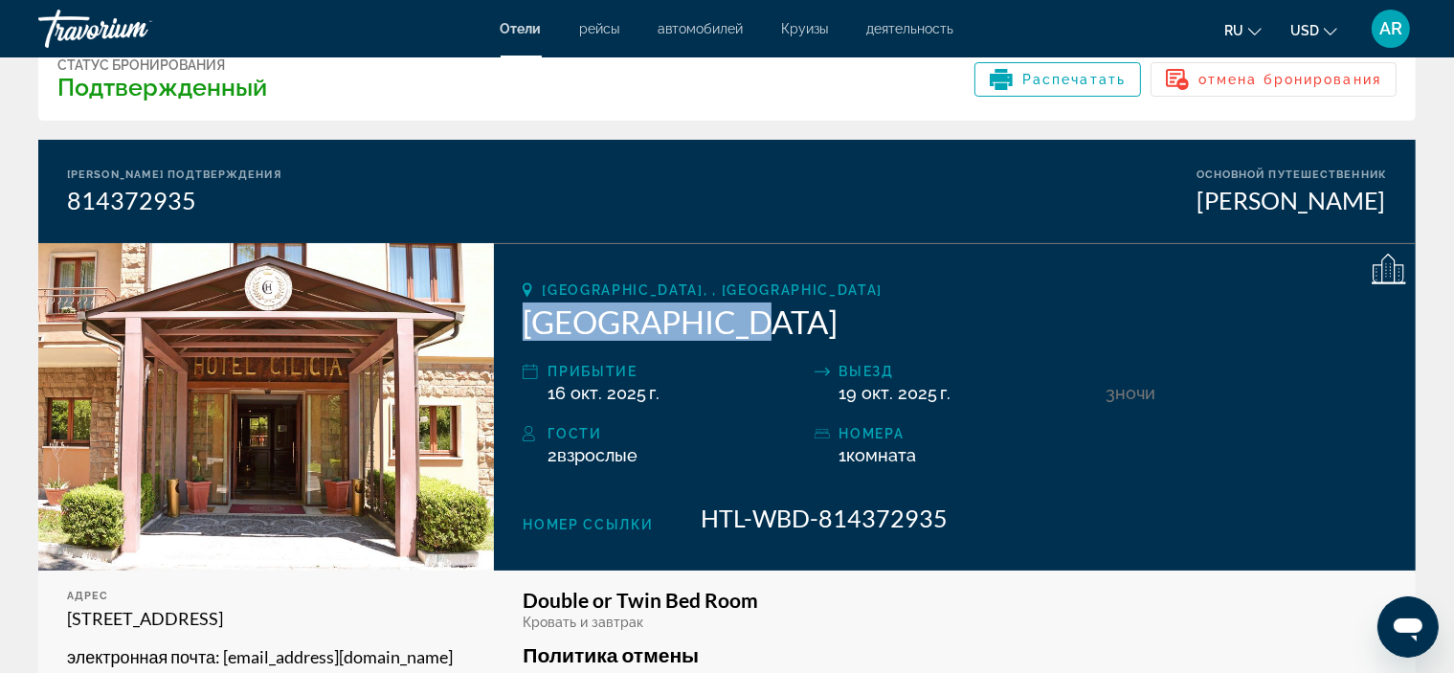
drag, startPoint x: 697, startPoint y: 321, endPoint x: 521, endPoint y: 318, distance: 176.1
click at [521, 318] on div "[GEOGRAPHIC_DATA], , [GEOGRAPHIC_DATA] [GEOGRAPHIC_DATA] прибытие 16 окт. 2025 …" at bounding box center [955, 406] width 922 height 327
copy h2 "[GEOGRAPHIC_DATA]"
